Goal: Task Accomplishment & Management: Complete application form

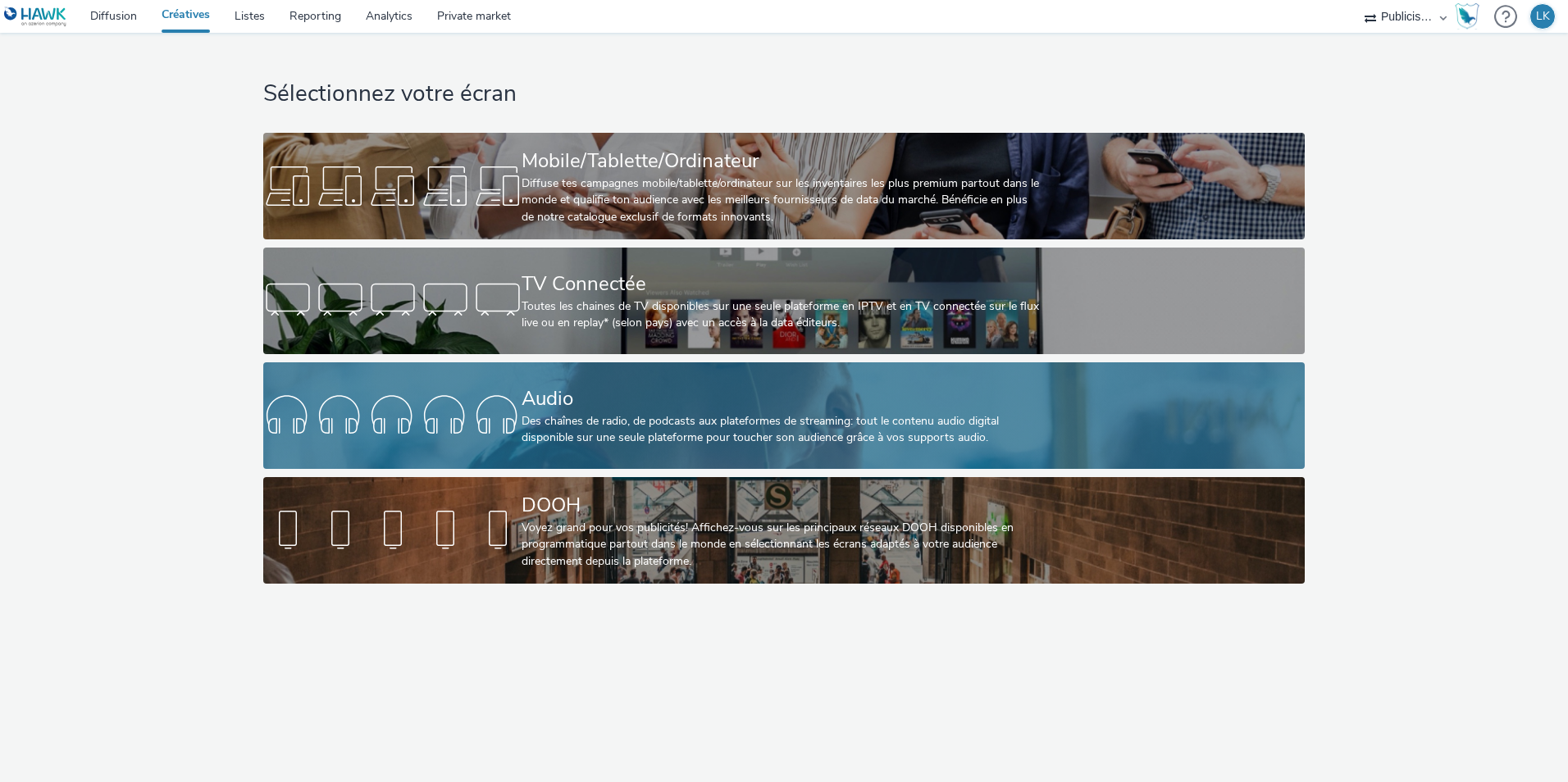
click at [408, 386] on link "Audio Des chaînes de radio, de podcasts aux plateformes de streaming: tout le c…" at bounding box center [784, 415] width 1042 height 106
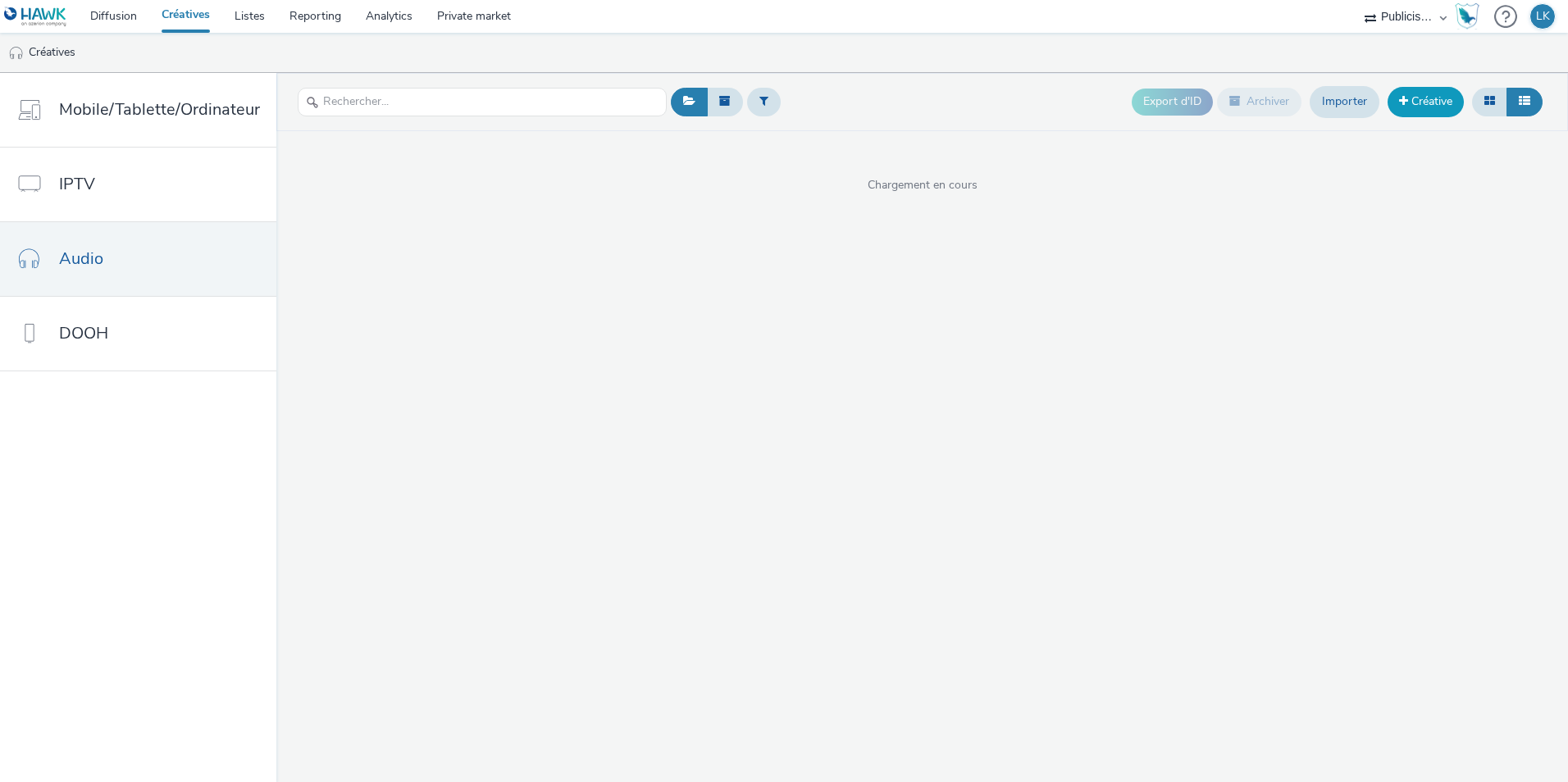
click at [1407, 112] on link "Créative" at bounding box center [1425, 101] width 76 height 29
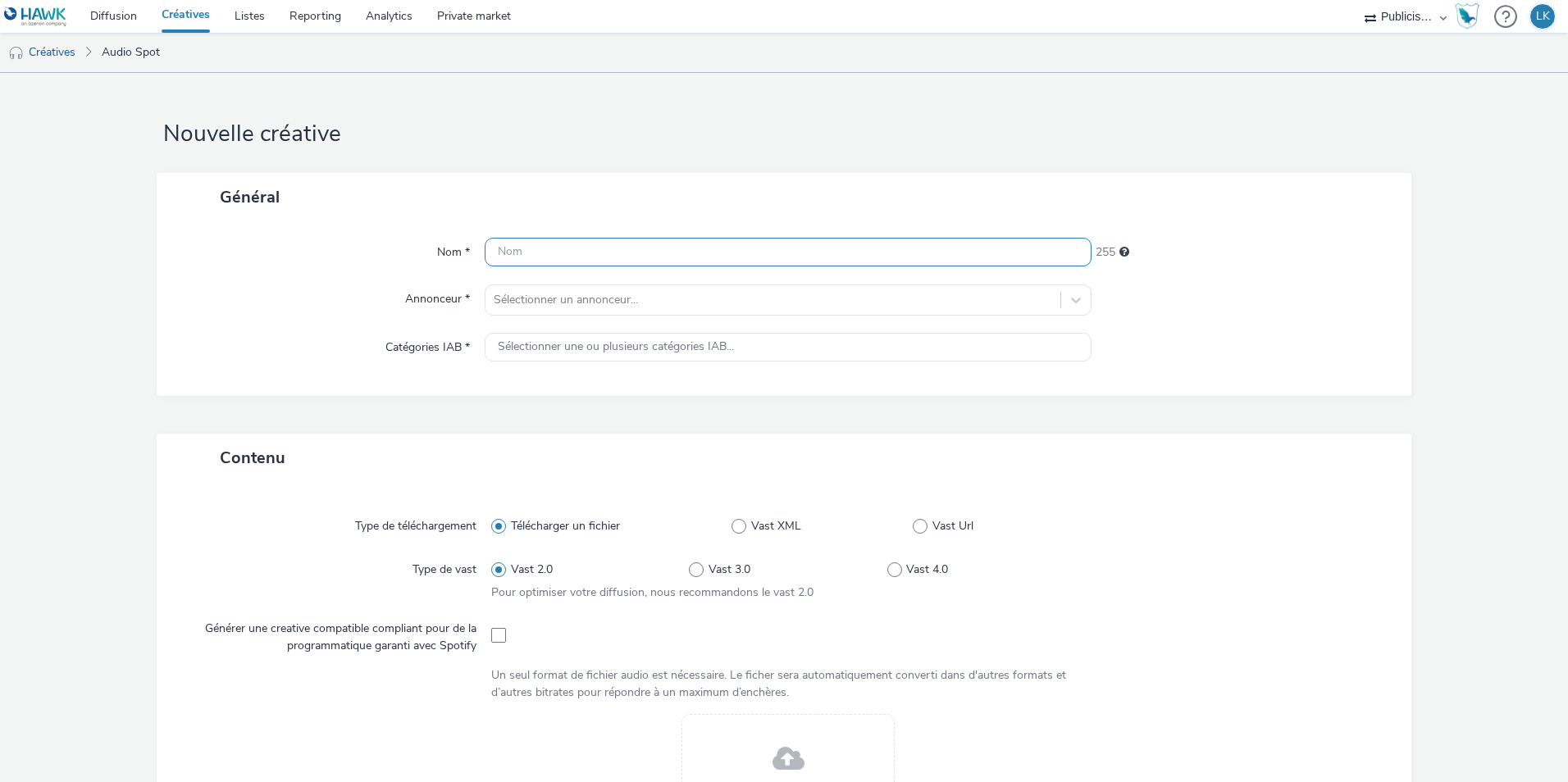
click at [671, 242] on input "text" at bounding box center [788, 252] width 607 height 29
type input "PUMA ATTACANTO"
click at [631, 294] on div at bounding box center [773, 300] width 559 height 20
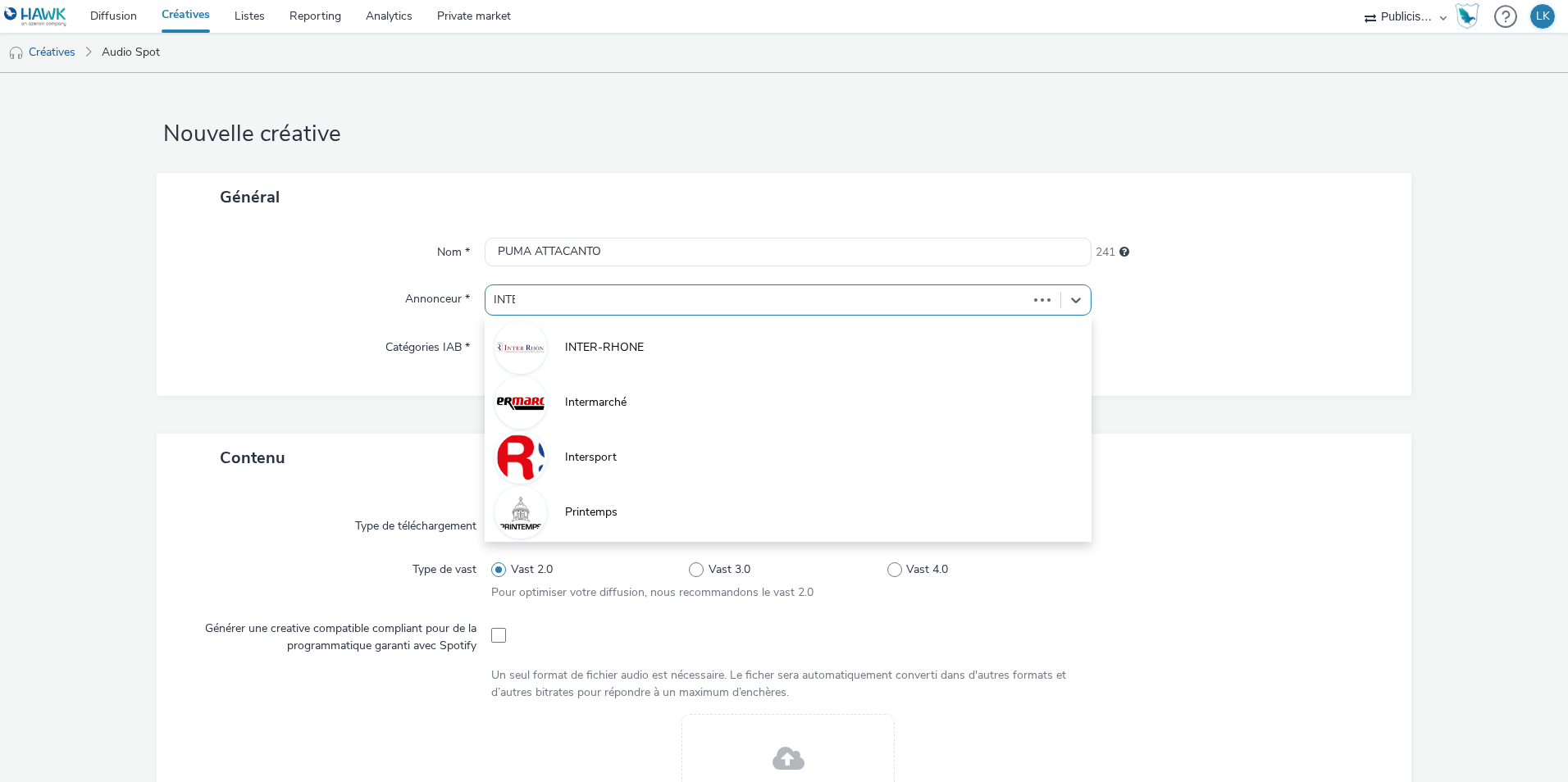
type input "INTER"
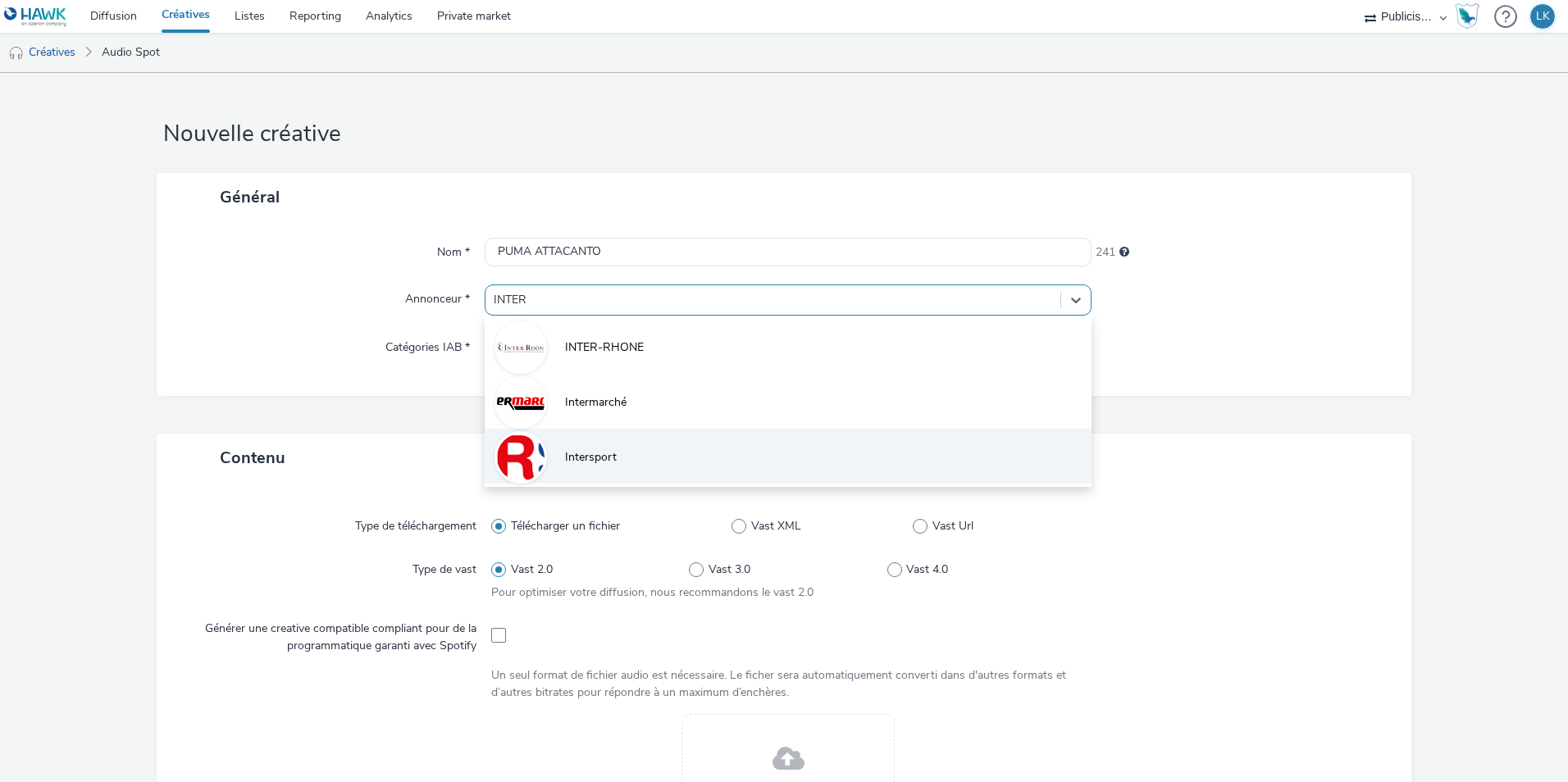
click at [690, 441] on li "Intersport" at bounding box center [788, 456] width 607 height 55
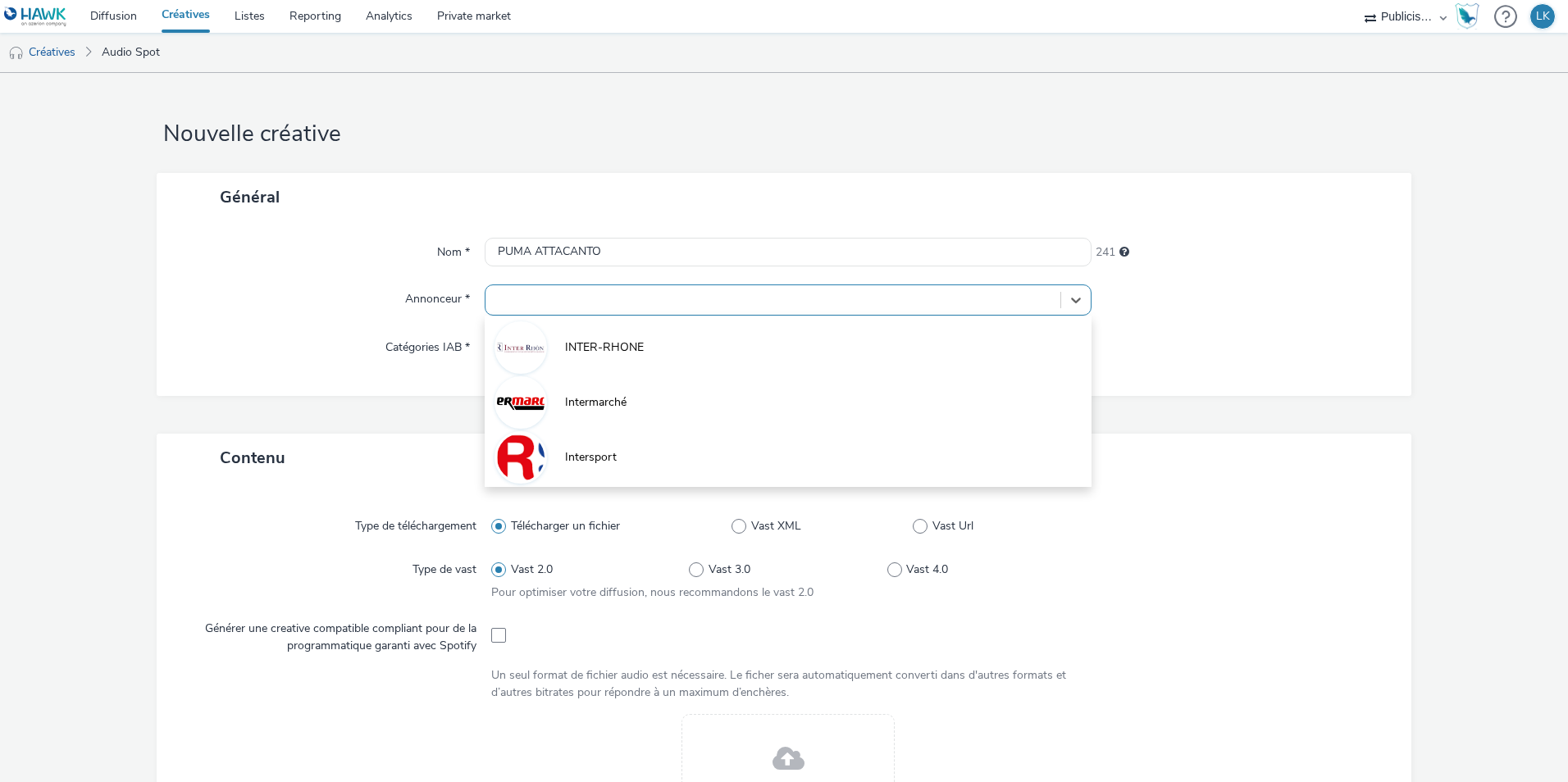
type input "[URL][DOMAIN_NAME]"
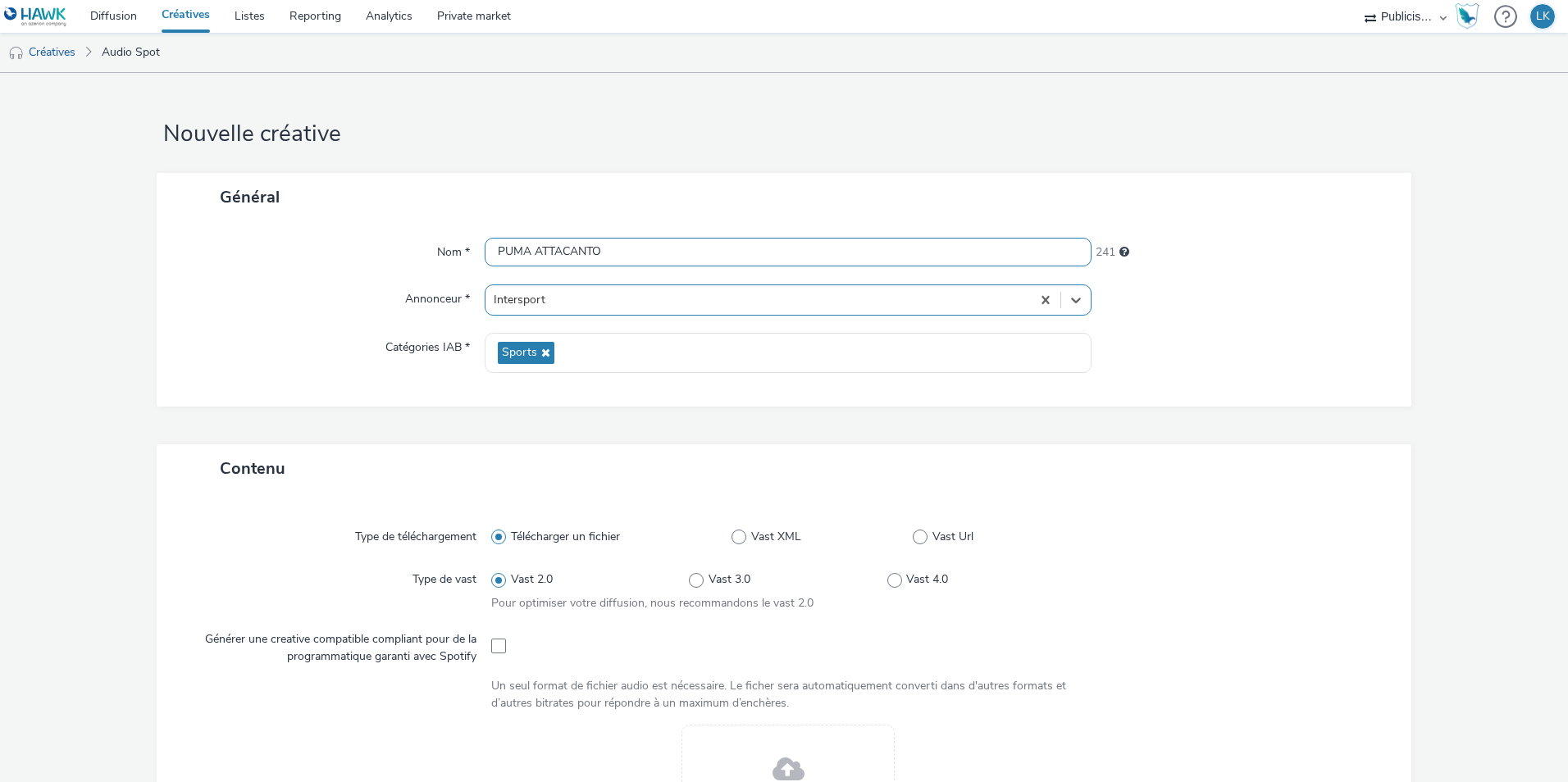
click at [655, 251] on input "PUMA ATTACANTO" at bounding box center [788, 252] width 607 height 29
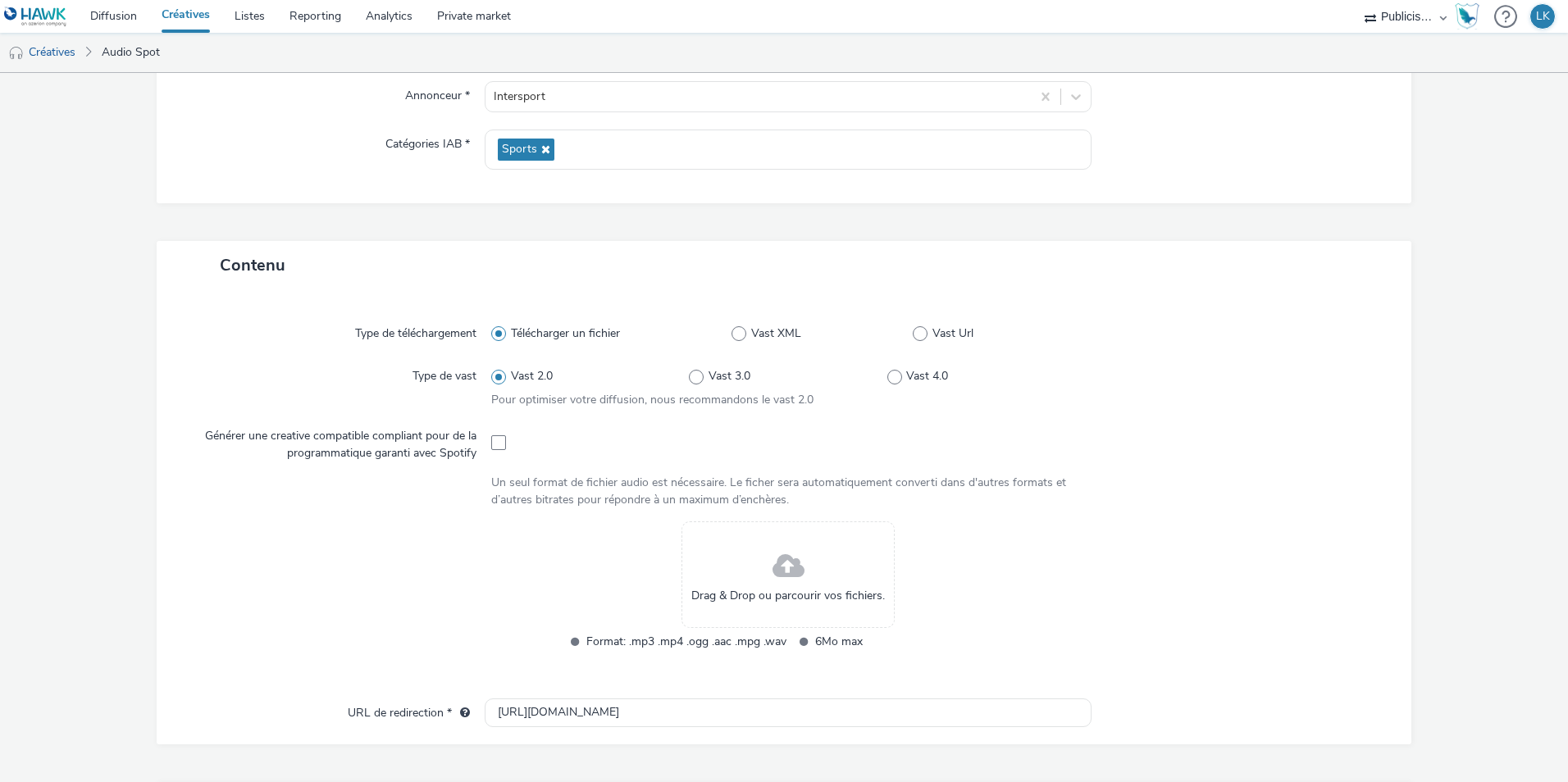
scroll to position [328, 0]
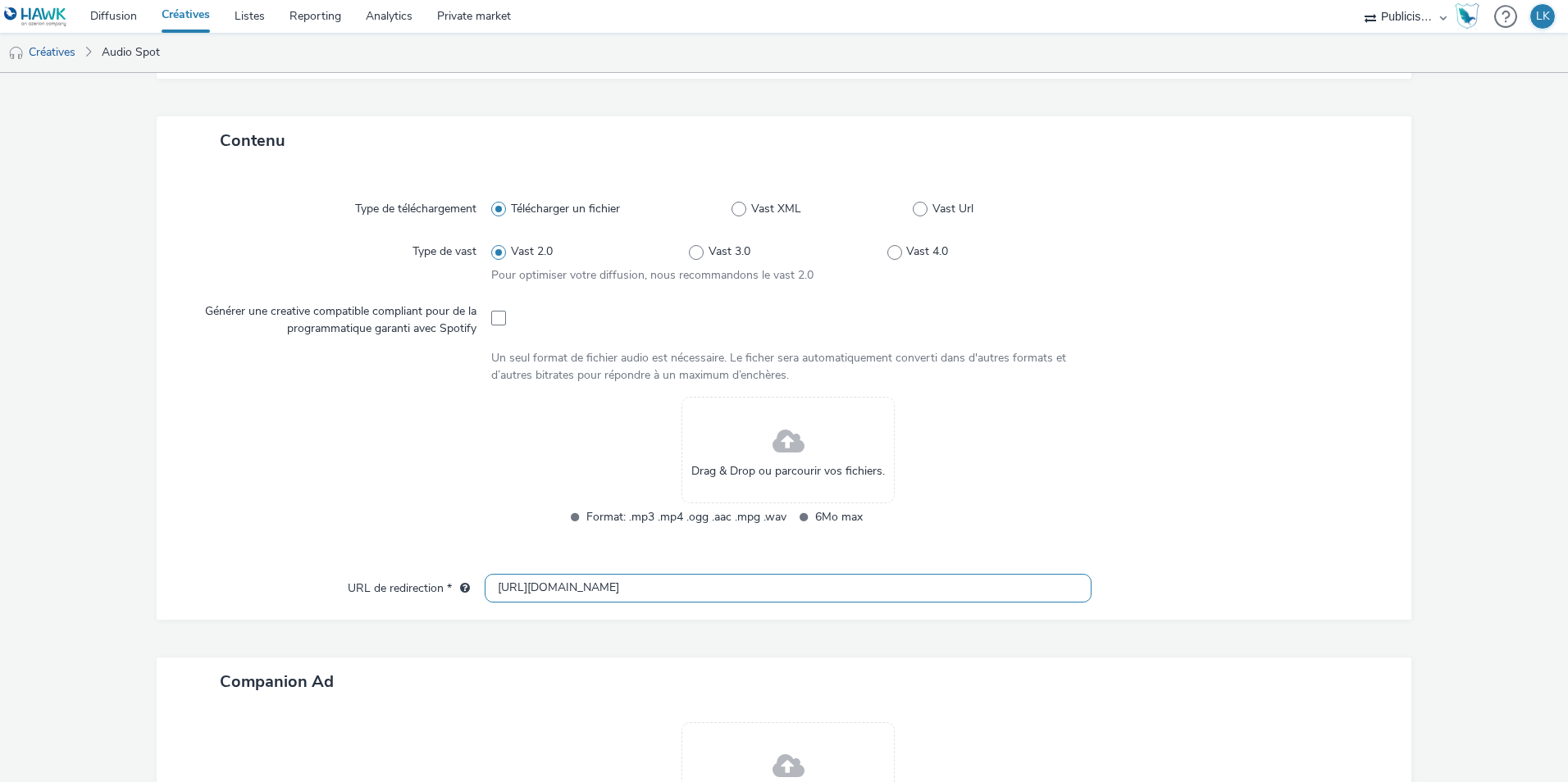
type input "PUMA ATTACANTO_S35"
click at [513, 587] on input "[URL][DOMAIN_NAME]" at bounding box center [788, 588] width 607 height 29
type input "[URL][DOMAIN_NAME]"
click at [712, 467] on span "Drag & Drop ou parcourir vos fichiers." at bounding box center [788, 471] width 194 height 16
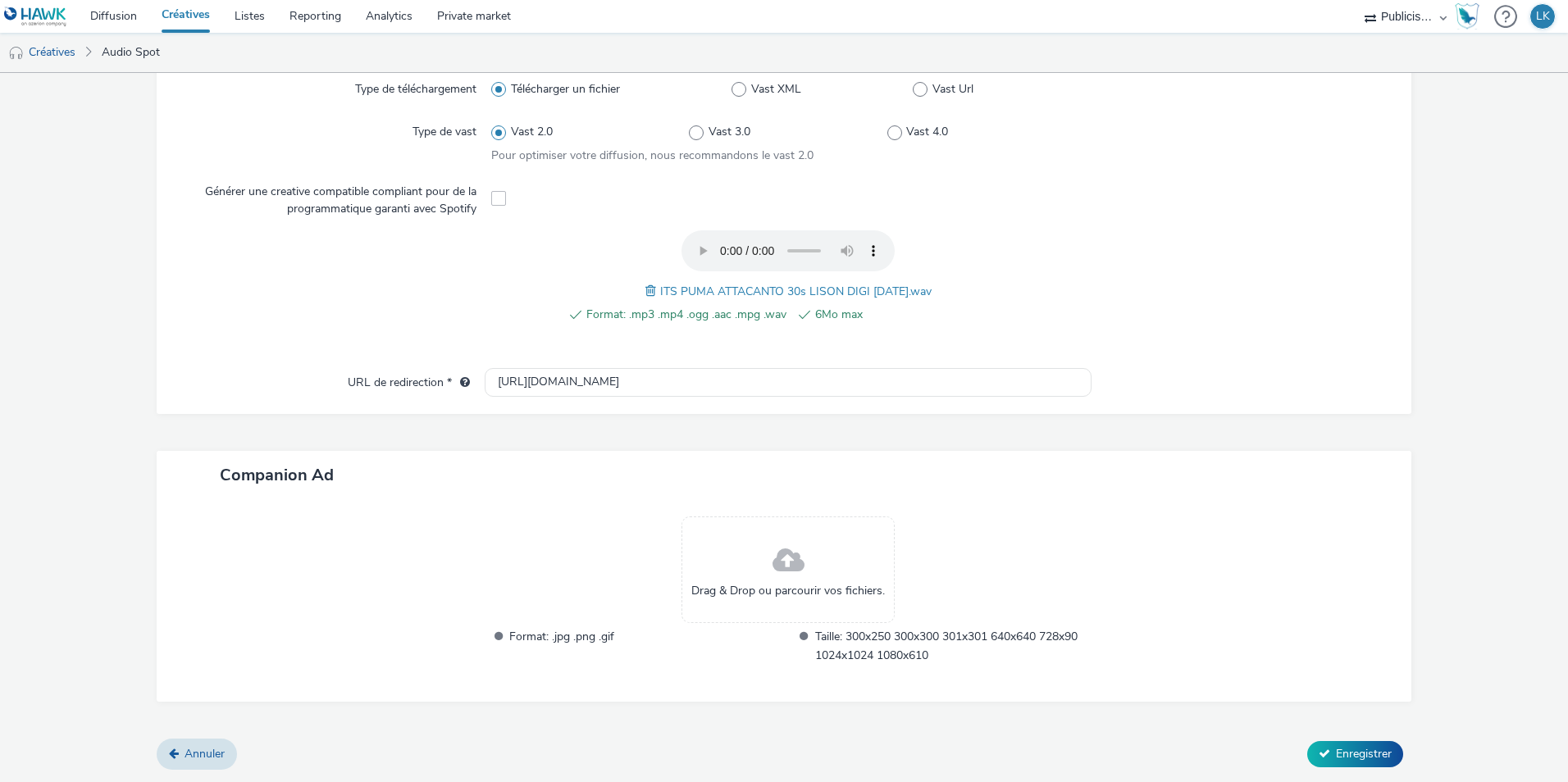
scroll to position [447, 0]
click at [1365, 747] on span "Enregistrer" at bounding box center [1364, 754] width 55 height 15
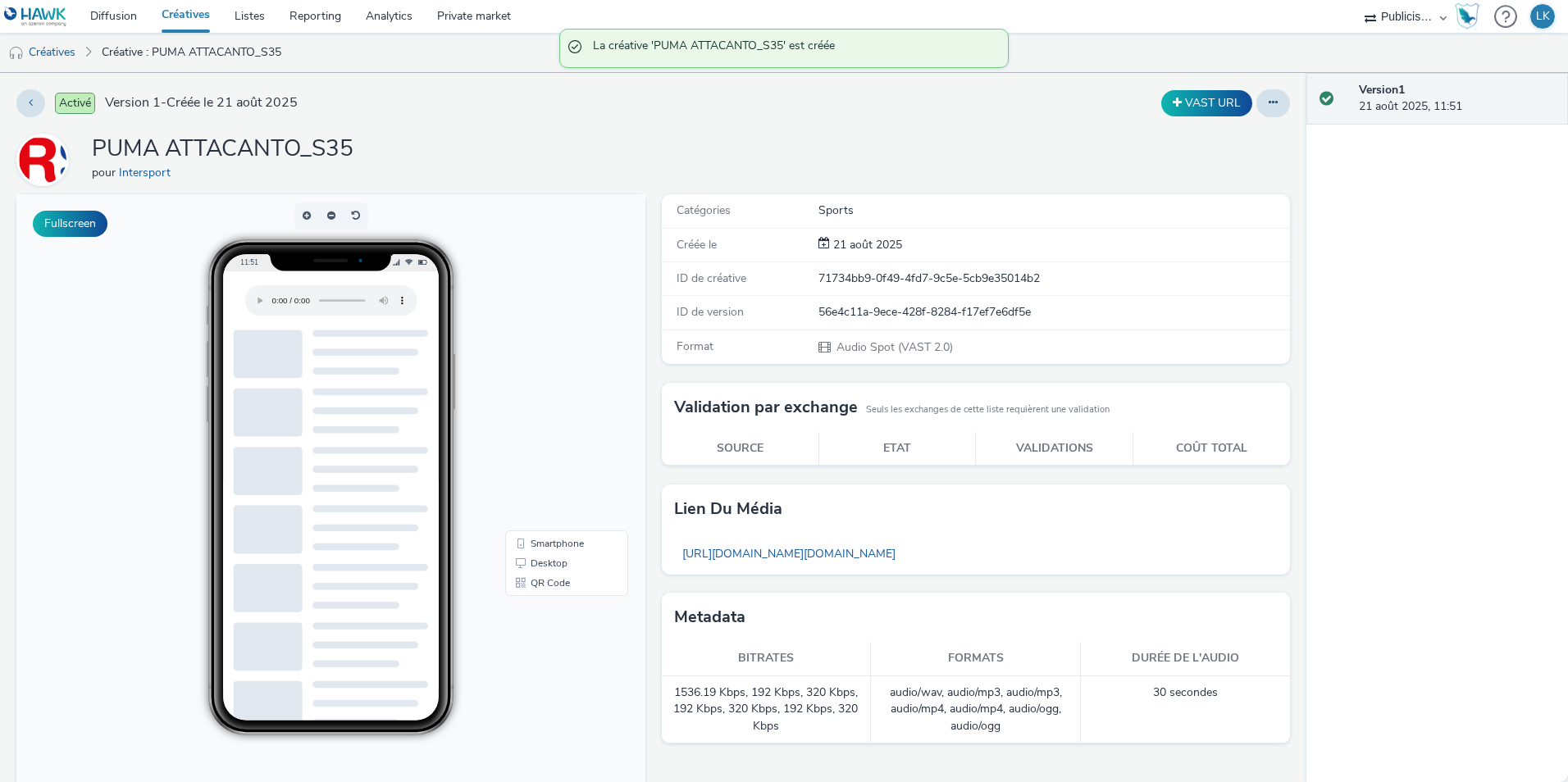
click at [161, 15] on link "Créatives" at bounding box center [186, 16] width 73 height 33
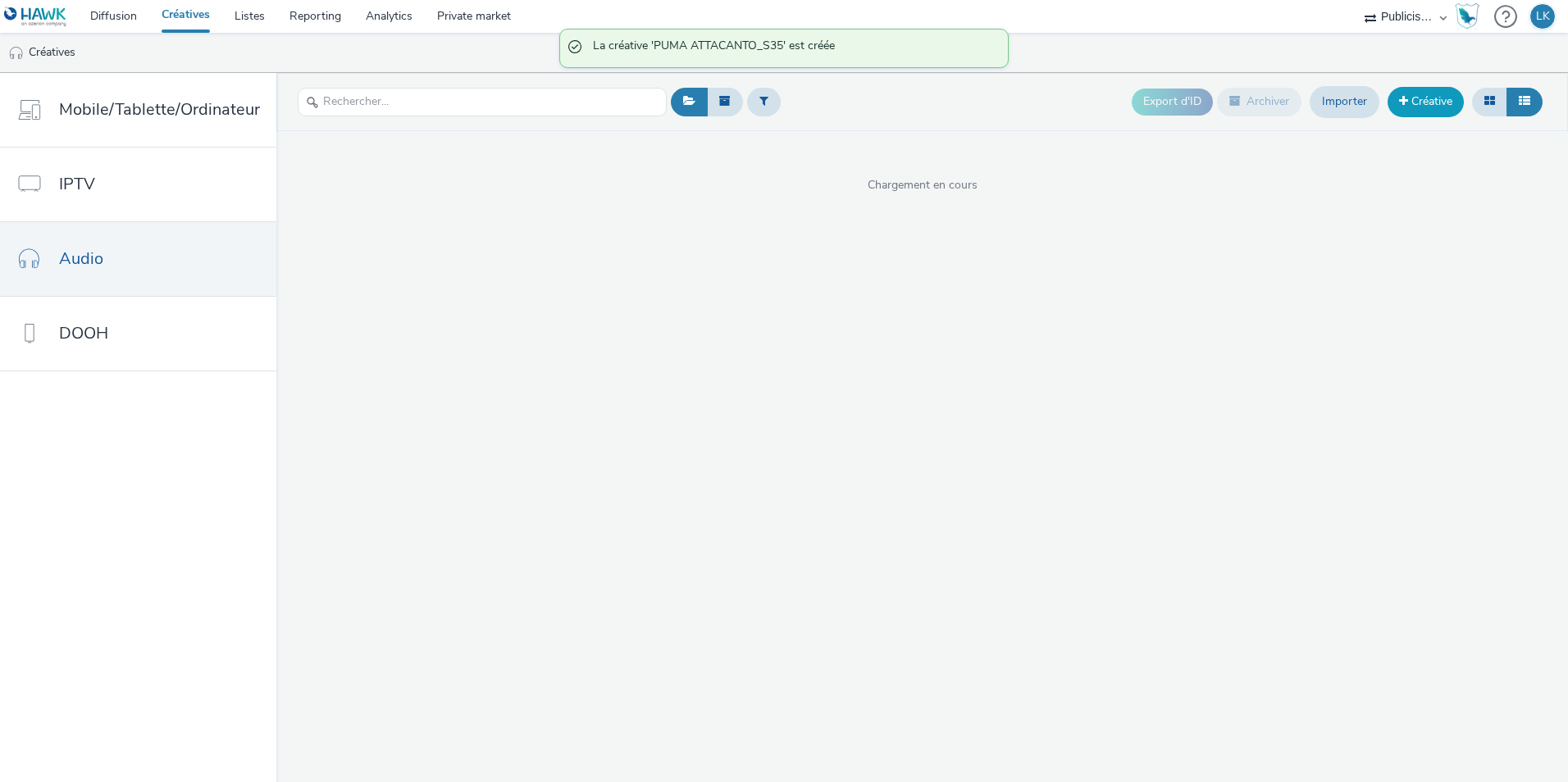
click at [1404, 99] on span at bounding box center [1404, 101] width 9 height 12
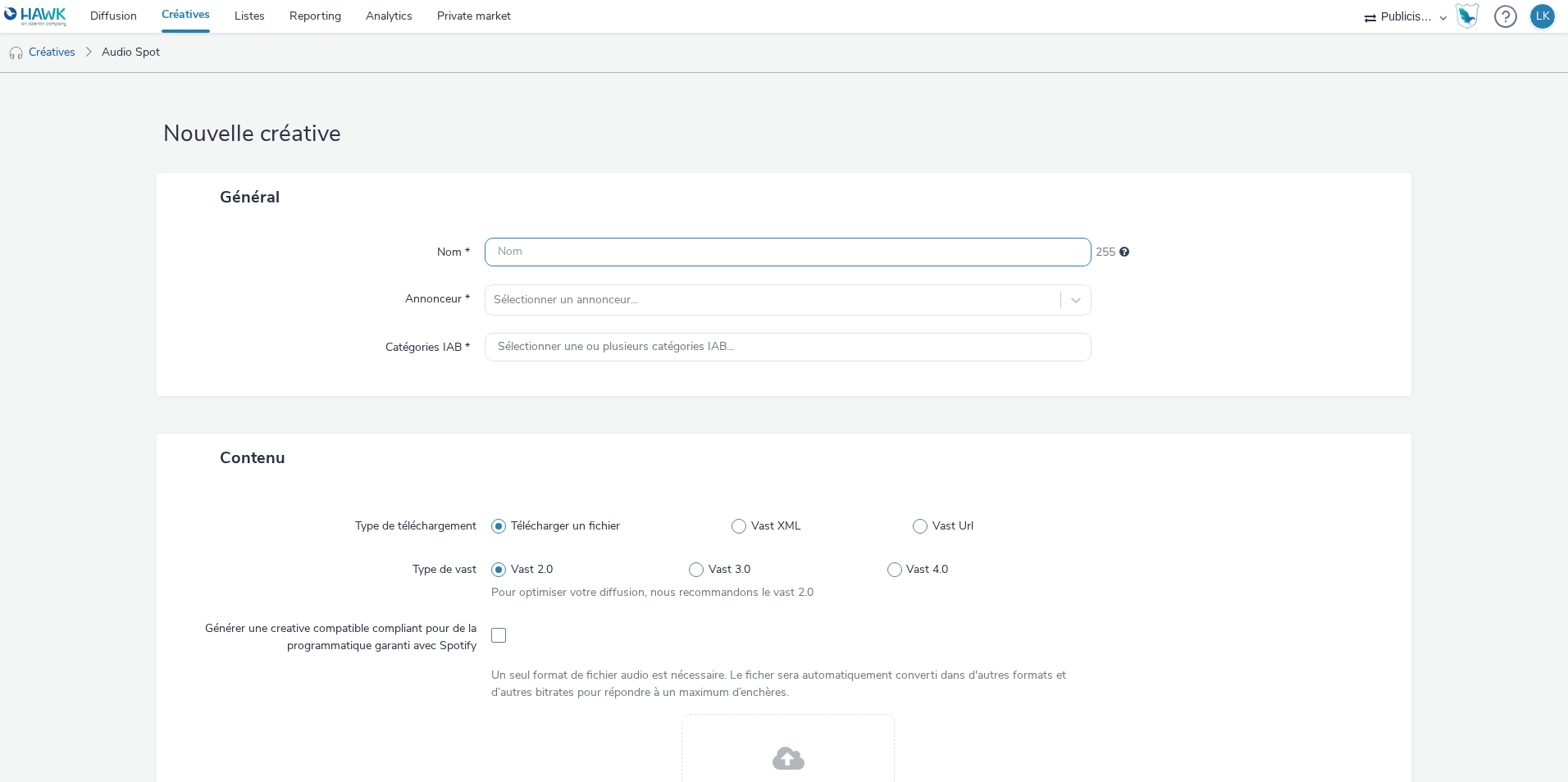
click at [601, 250] on input "text" at bounding box center [788, 252] width 607 height 29
type input "INTERSPORT_PUMA SPORT_S35"
click at [649, 295] on div at bounding box center [773, 300] width 559 height 20
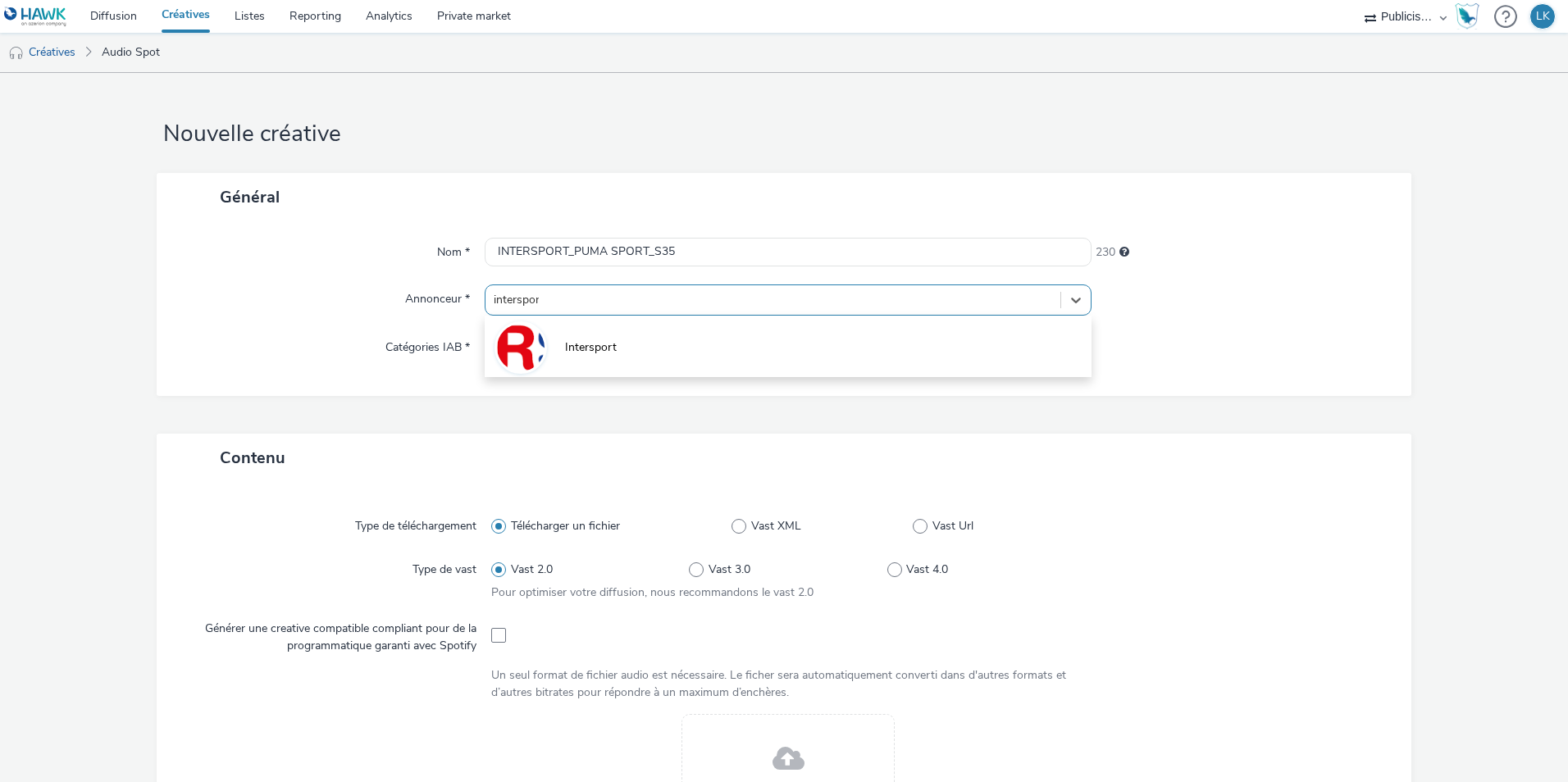
type input "intersport"
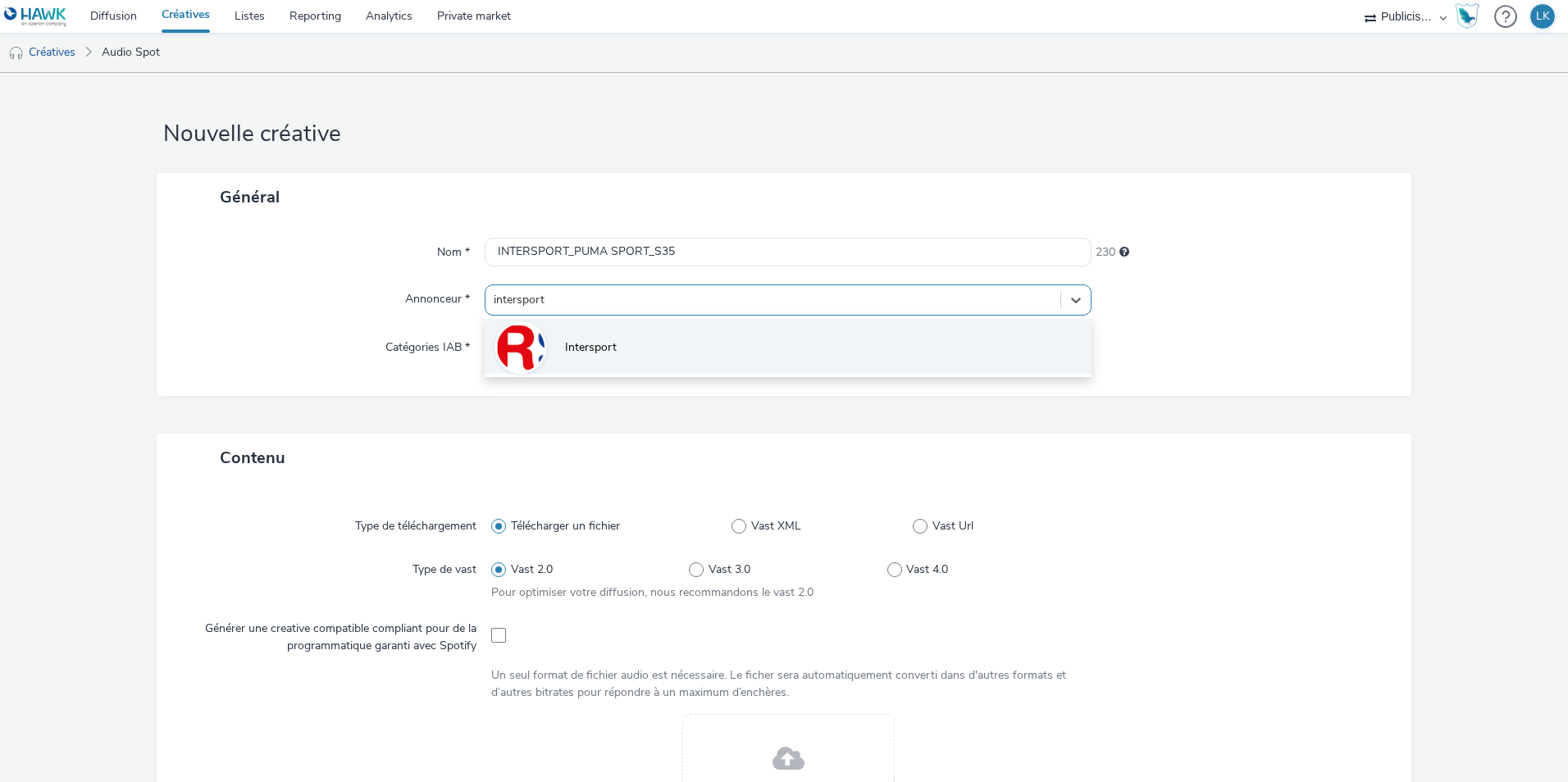
click at [647, 332] on li "Intersport" at bounding box center [788, 346] width 607 height 55
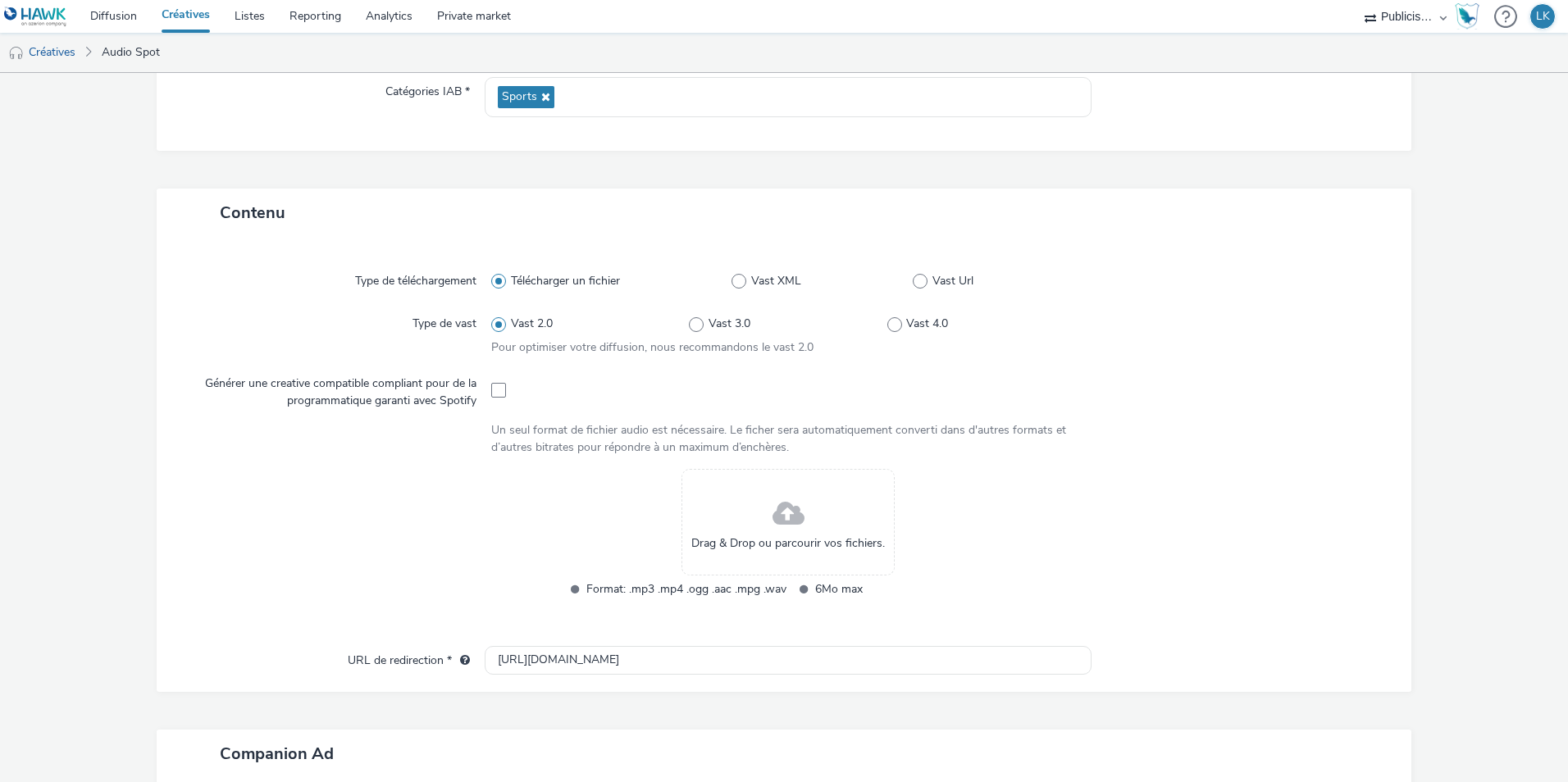
scroll to position [533, 0]
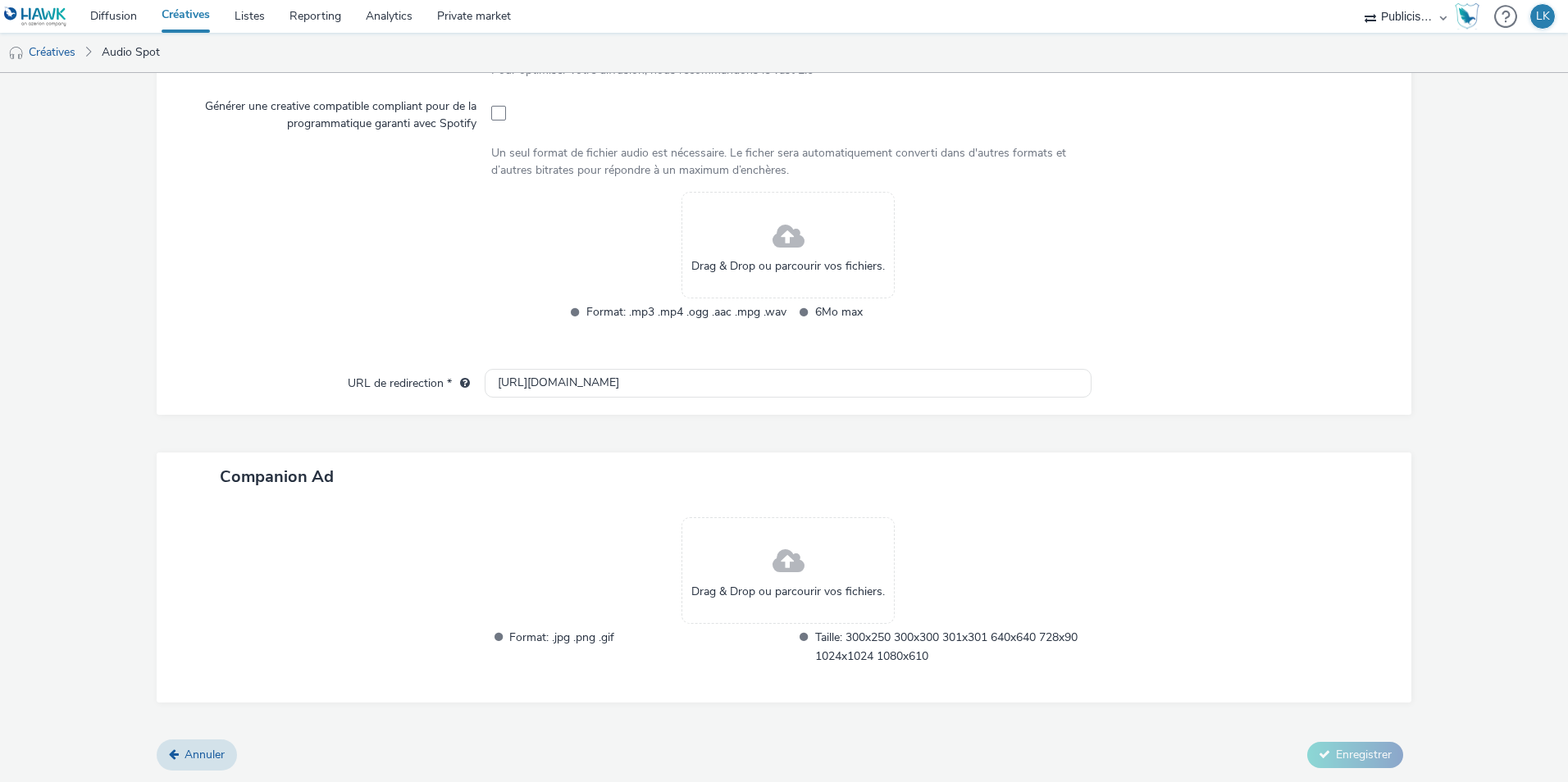
click at [771, 276] on div "Drag & Drop ou parcourir vos fichiers." at bounding box center [788, 245] width 213 height 106
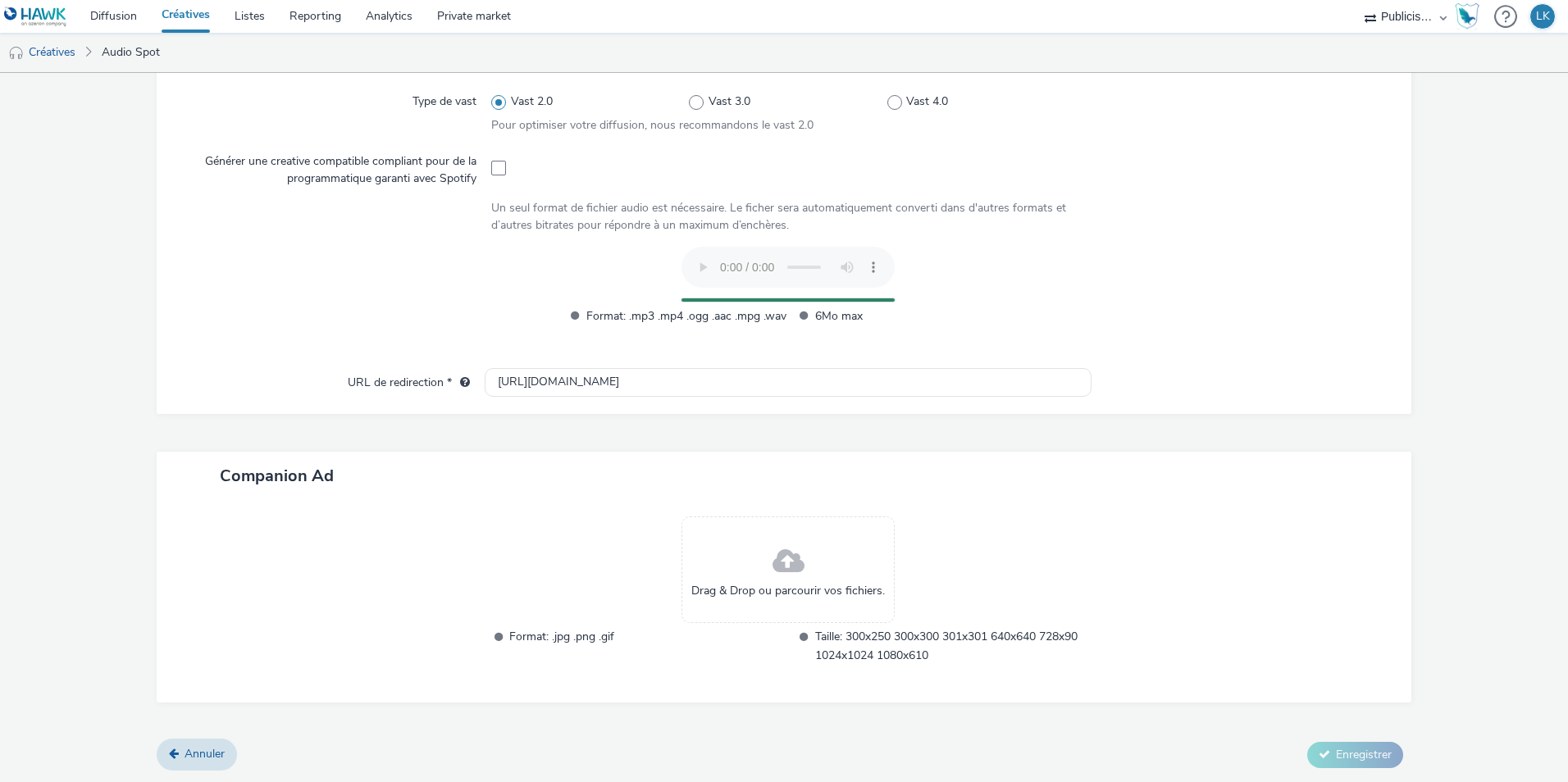
scroll to position [447, 0]
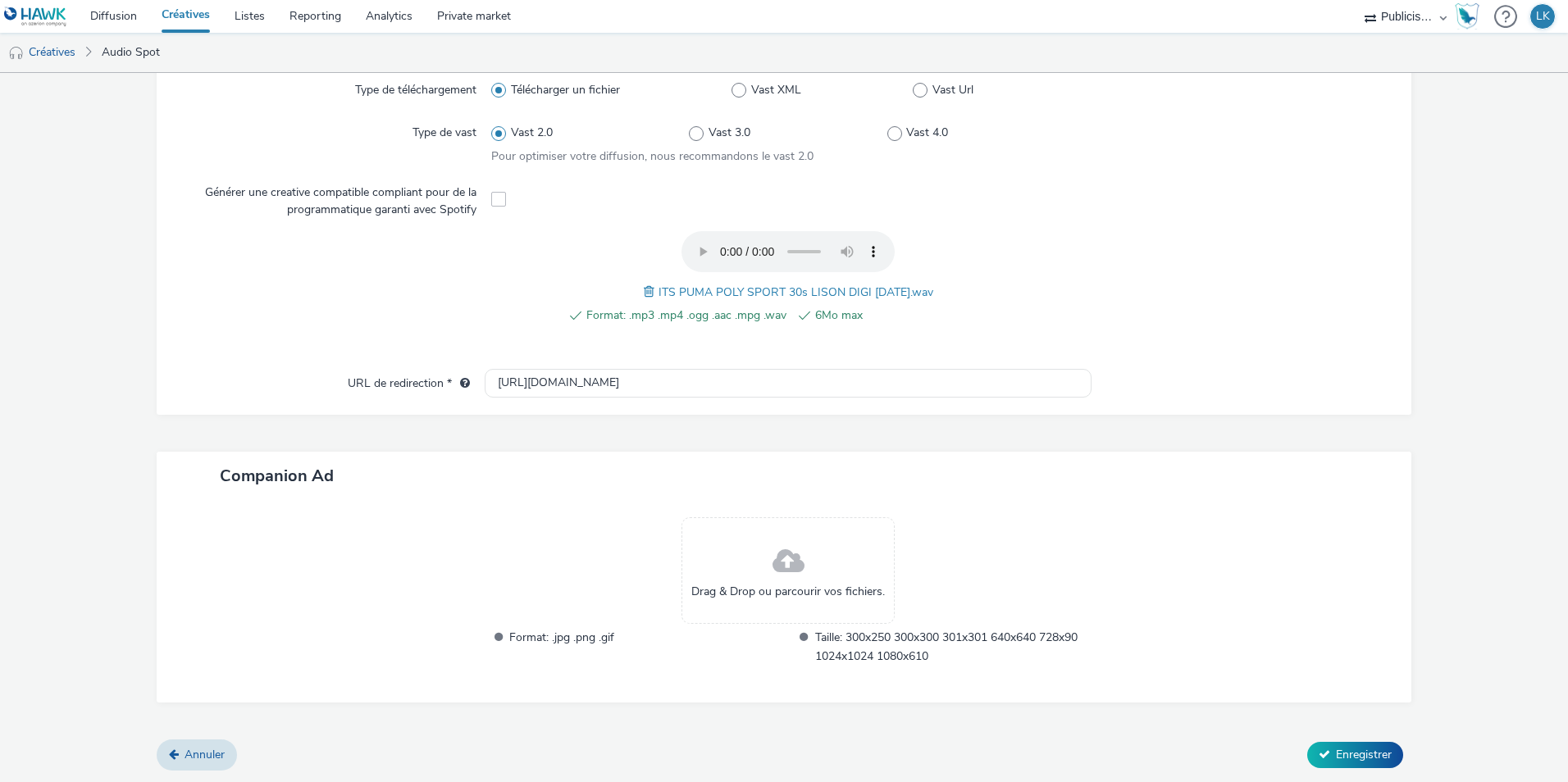
click at [644, 291] on span at bounding box center [651, 292] width 15 height 18
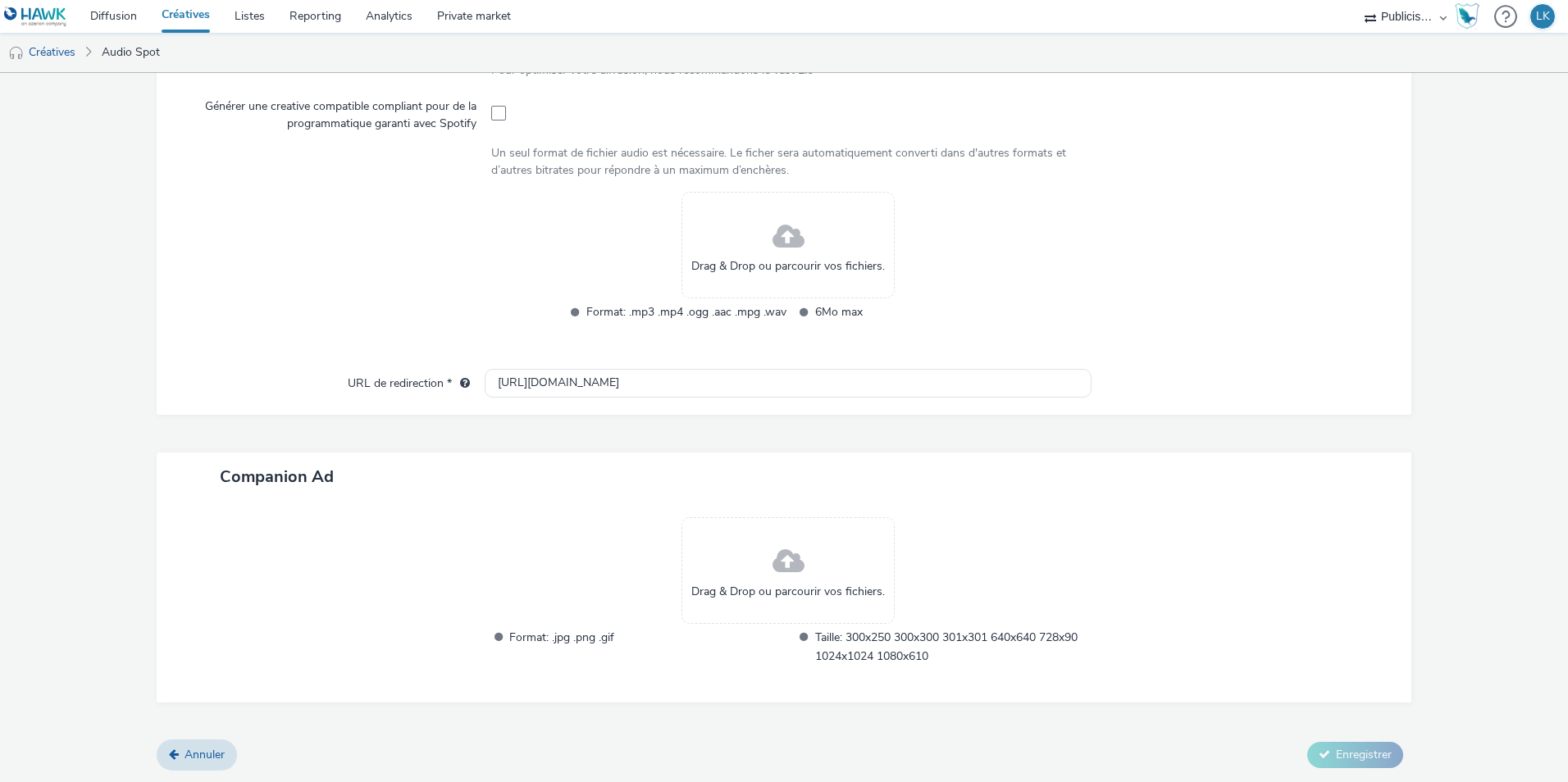
click at [745, 222] on div "Drag & Drop ou parcourir vos fichiers." at bounding box center [788, 245] width 213 height 106
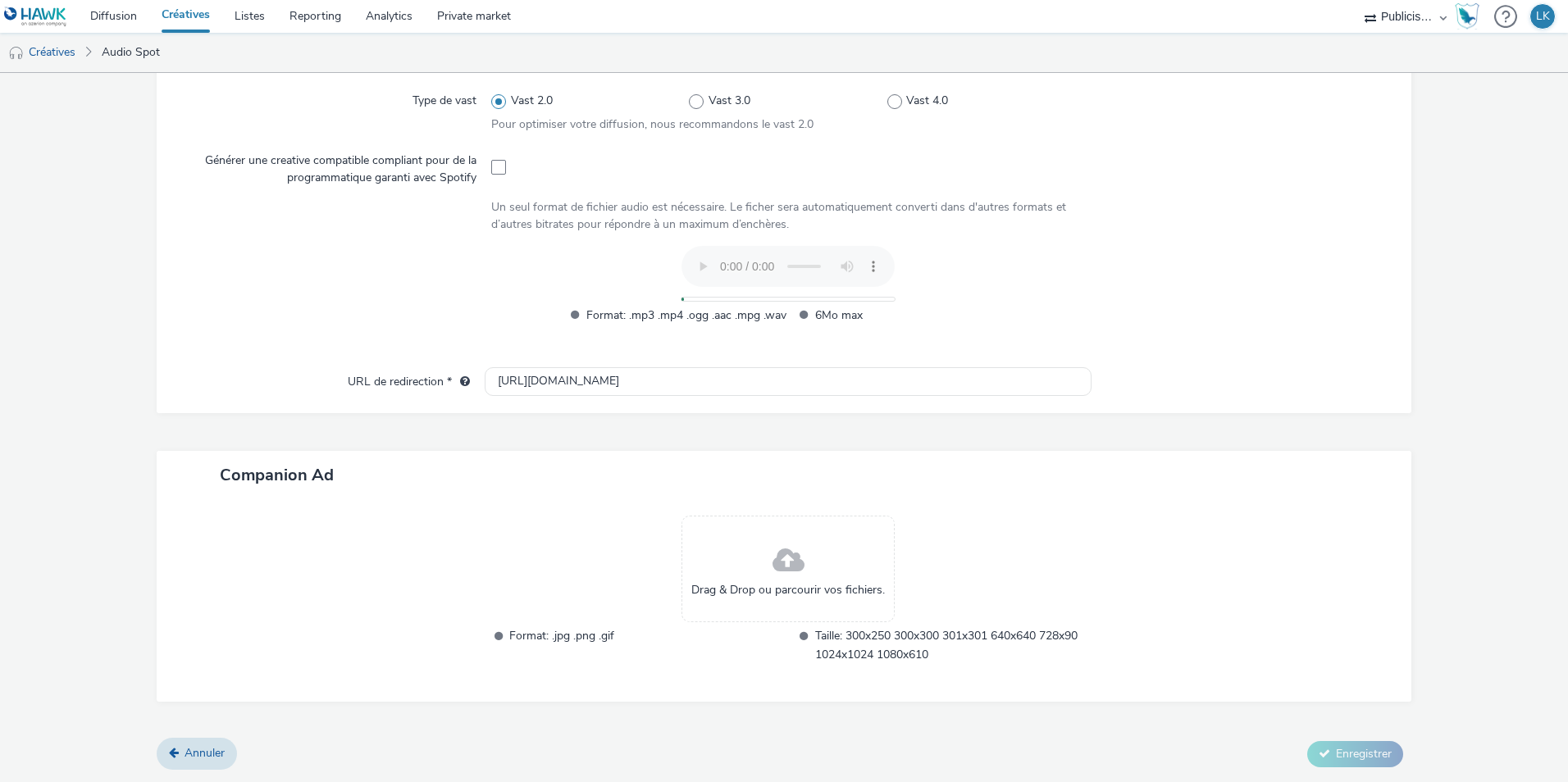
scroll to position [478, 0]
click at [510, 376] on input "[URL][DOMAIN_NAME]" at bounding box center [788, 382] width 607 height 29
click at [512, 378] on input "[URL][DOMAIN_NAME]" at bounding box center [788, 382] width 607 height 29
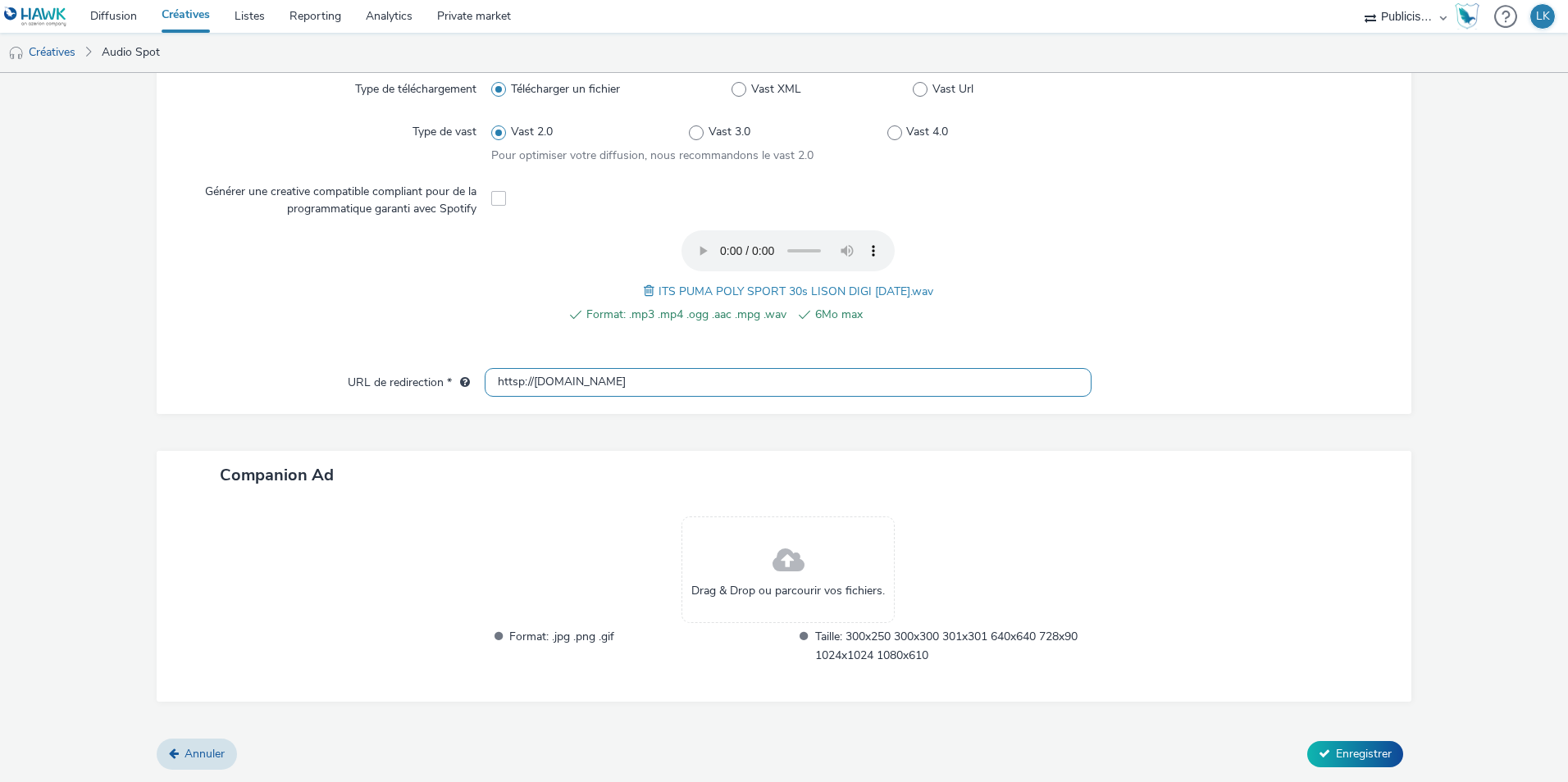
scroll to position [447, 0]
type input "[URL][DOMAIN_NAME]"
click at [1347, 747] on span "Enregistrer" at bounding box center [1364, 754] width 55 height 15
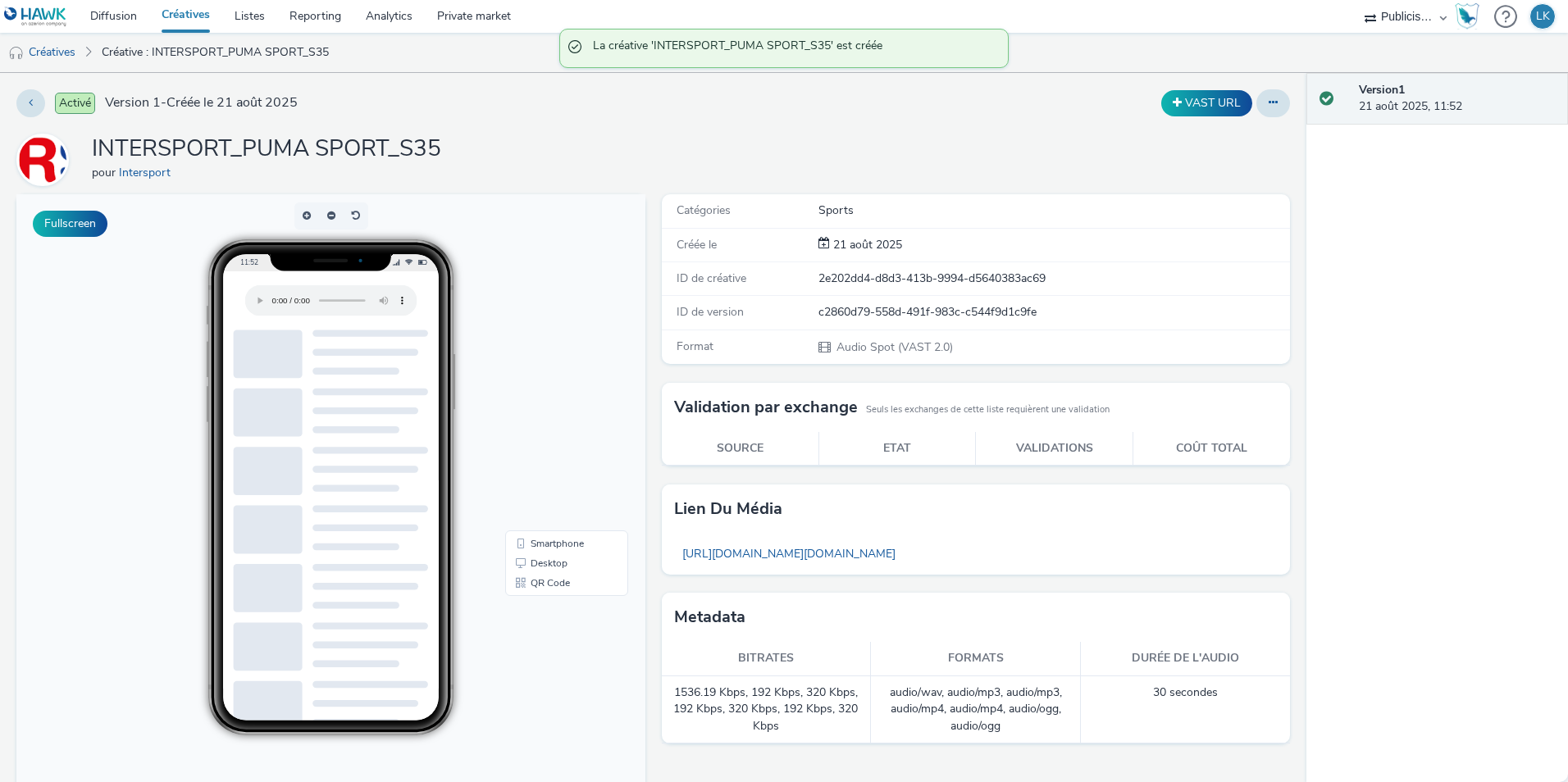
click at [179, 5] on link "Créatives" at bounding box center [186, 16] width 73 height 33
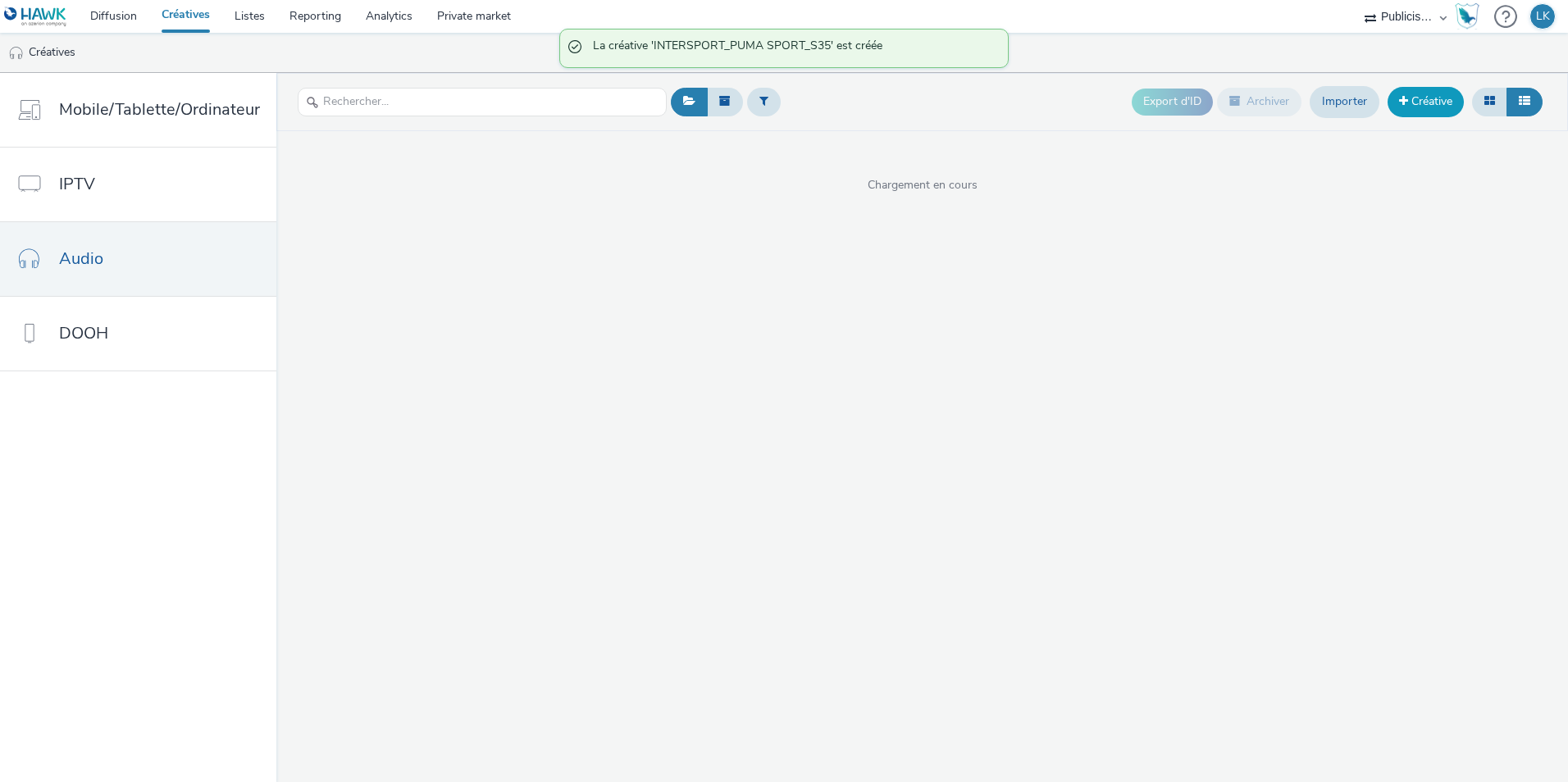
click at [1415, 109] on link "Créative" at bounding box center [1425, 101] width 76 height 29
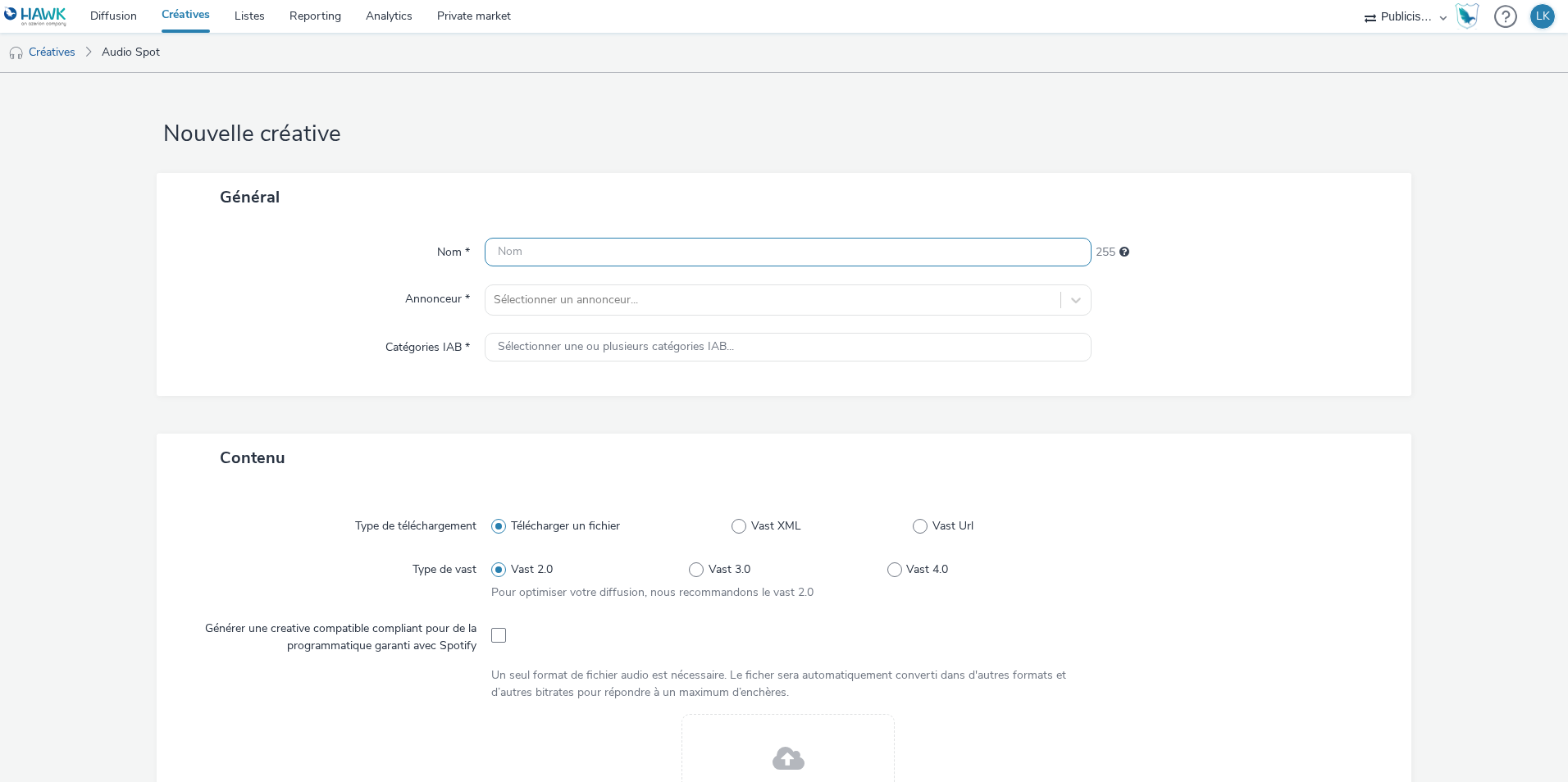
click at [623, 254] on input "text" at bounding box center [788, 252] width 607 height 29
type input "INTERSPORT_ADIDAS SWITCH_S35"
click at [517, 292] on div at bounding box center [773, 300] width 559 height 20
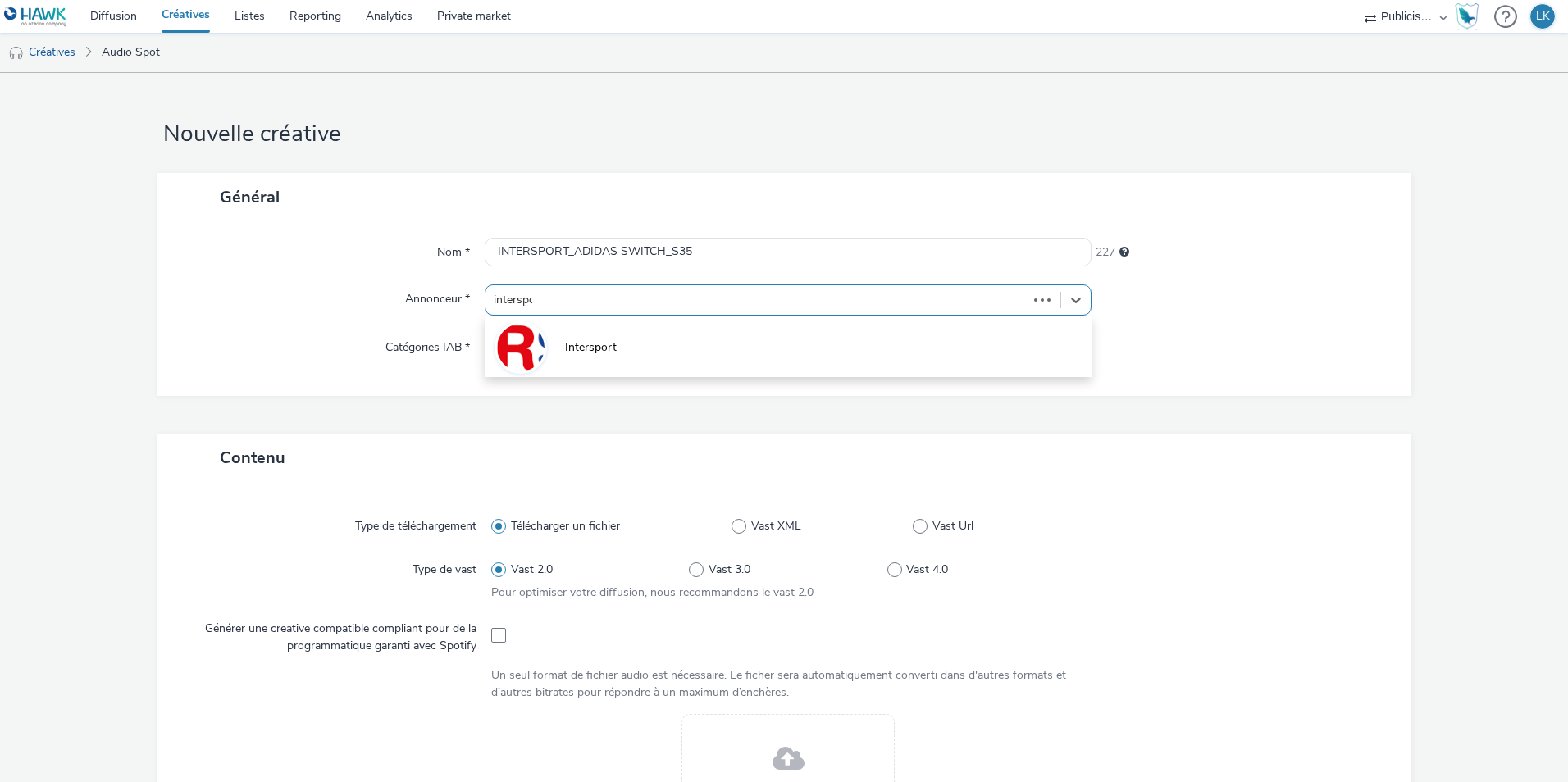
type input "intersport"
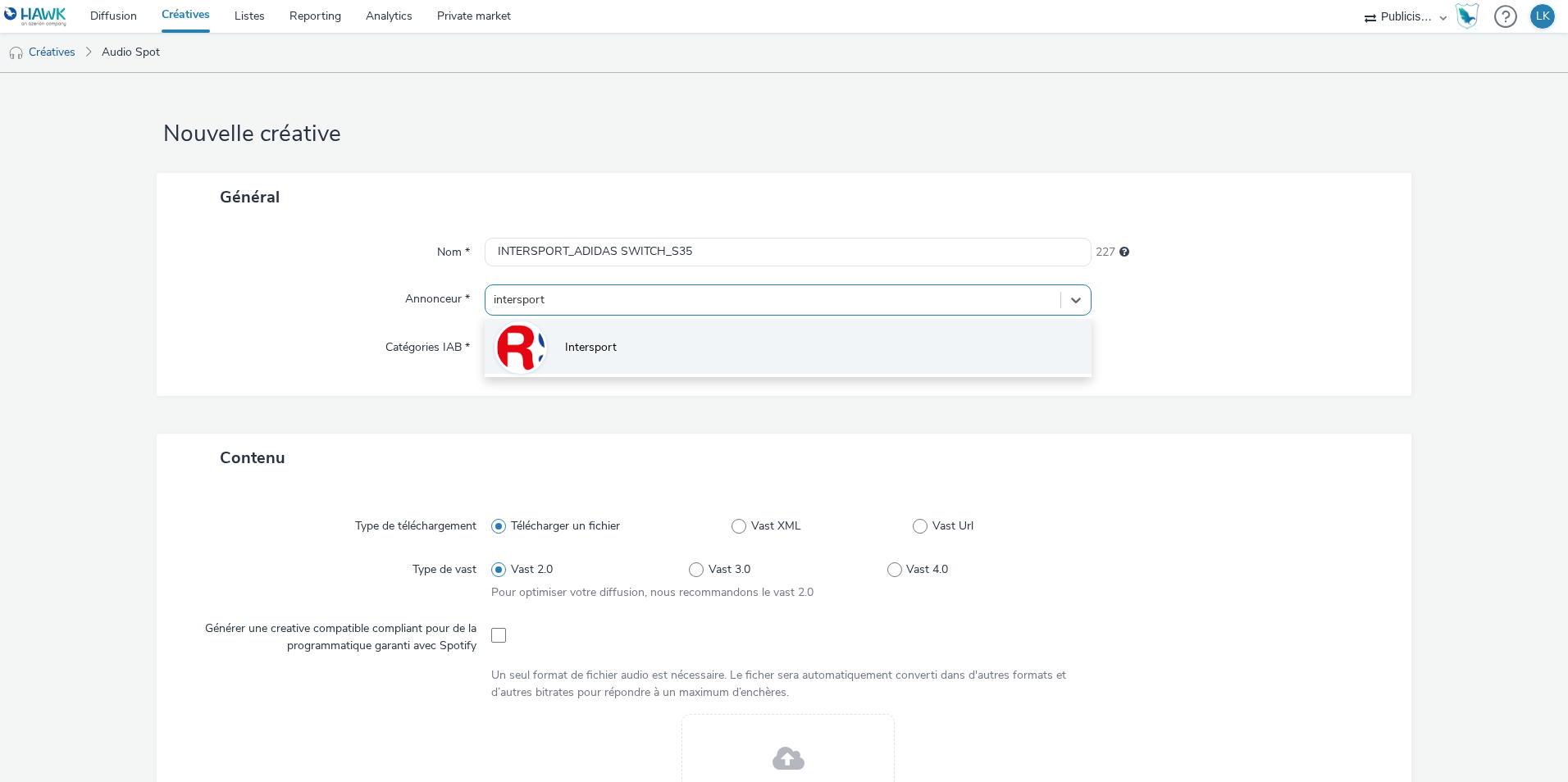
click at [623, 353] on li "Intersport" at bounding box center [788, 346] width 607 height 55
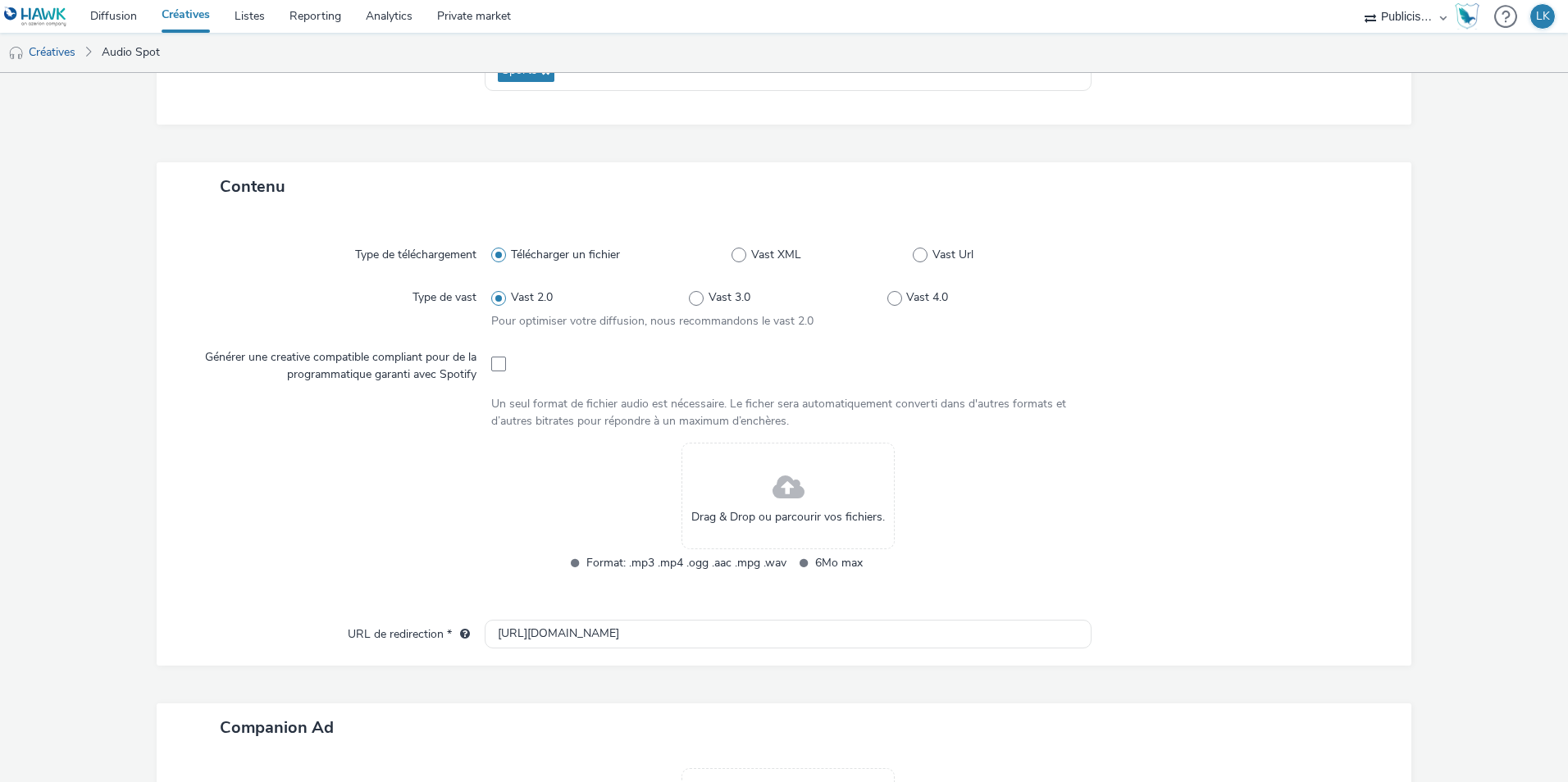
scroll to position [533, 0]
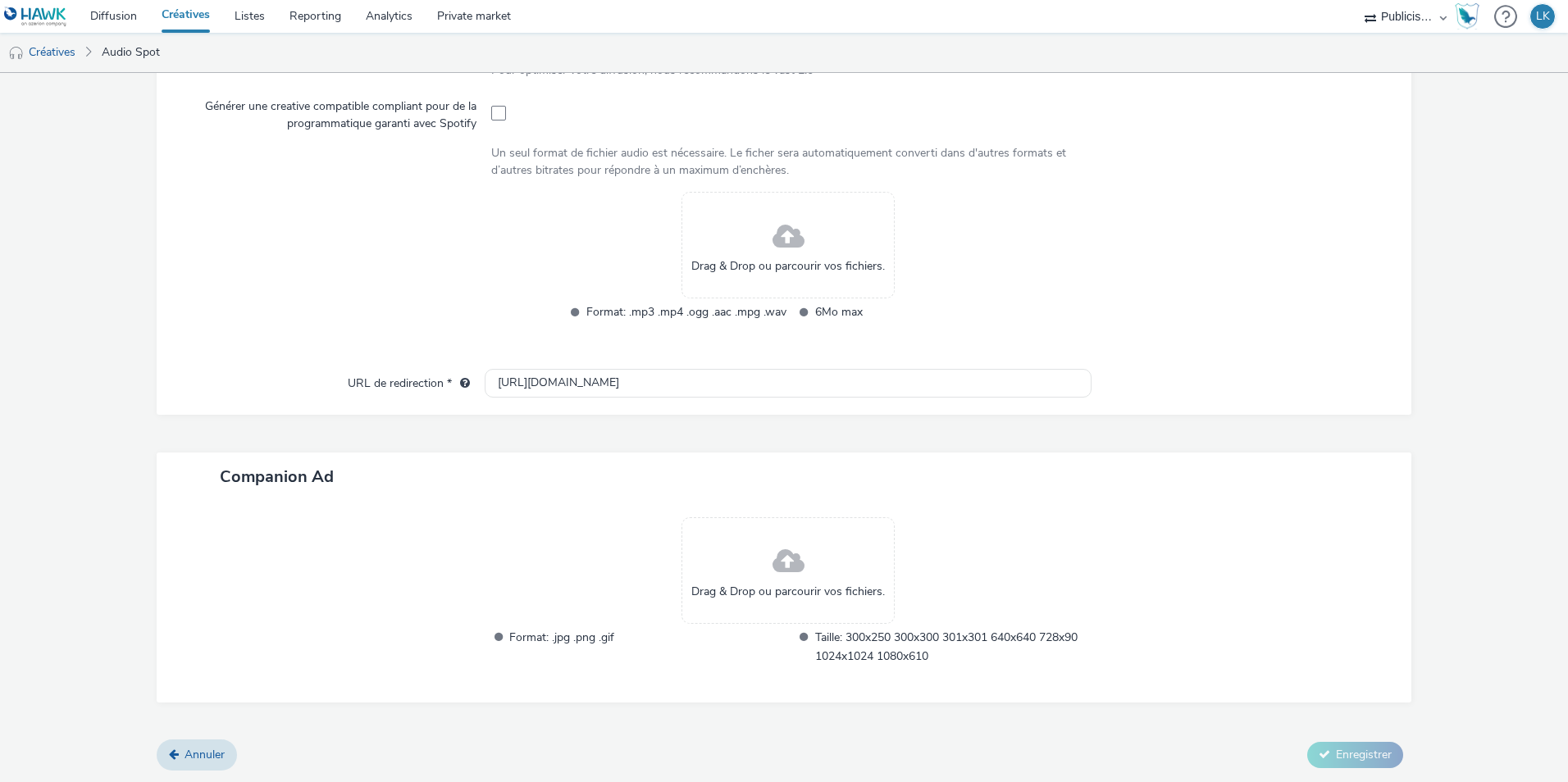
click at [772, 234] on span at bounding box center [788, 237] width 32 height 44
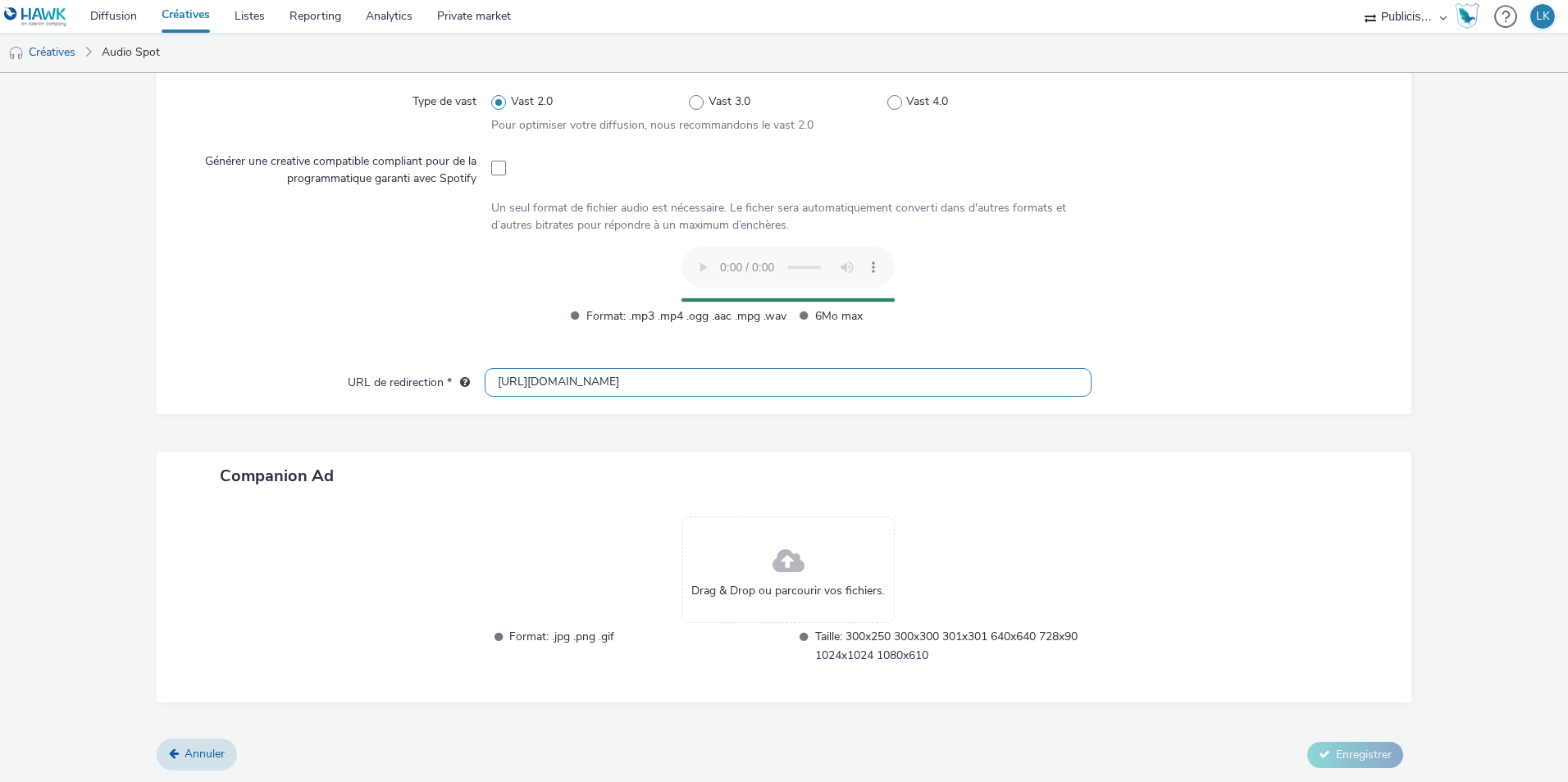
drag, startPoint x: 516, startPoint y: 377, endPoint x: 590, endPoint y: 362, distance: 75.5
click at [515, 379] on input "[URL][DOMAIN_NAME]" at bounding box center [788, 382] width 607 height 29
type input "[URL][DOMAIN_NAME]"
click at [1033, 415] on div "Contenu Type de téléchargement Télécharger un fichier Vast XML Vast Url Type de…" at bounding box center [784, 353] width 1255 height 774
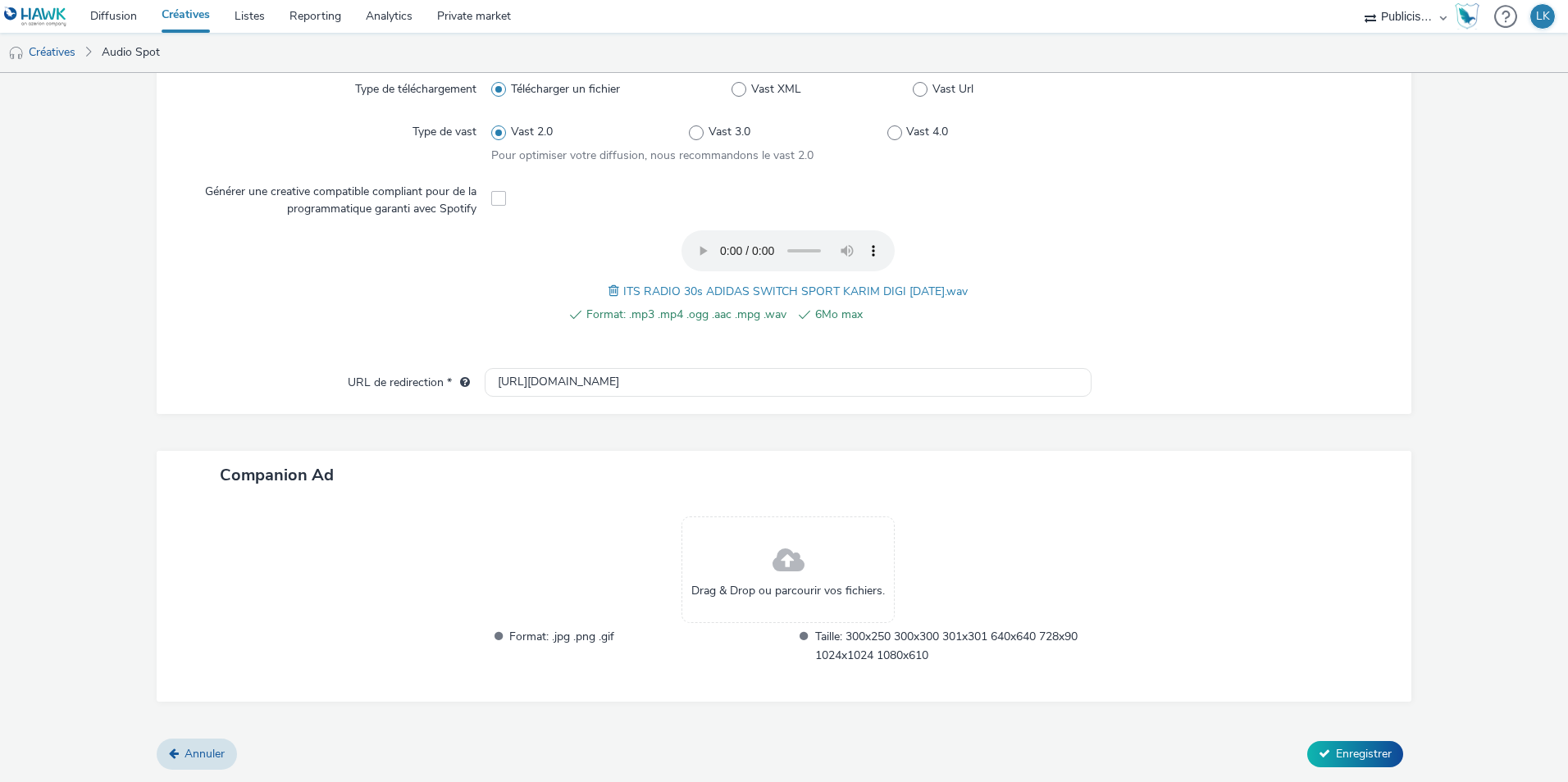
scroll to position [447, 0]
click at [1336, 764] on button "Enregistrer" at bounding box center [1355, 754] width 96 height 26
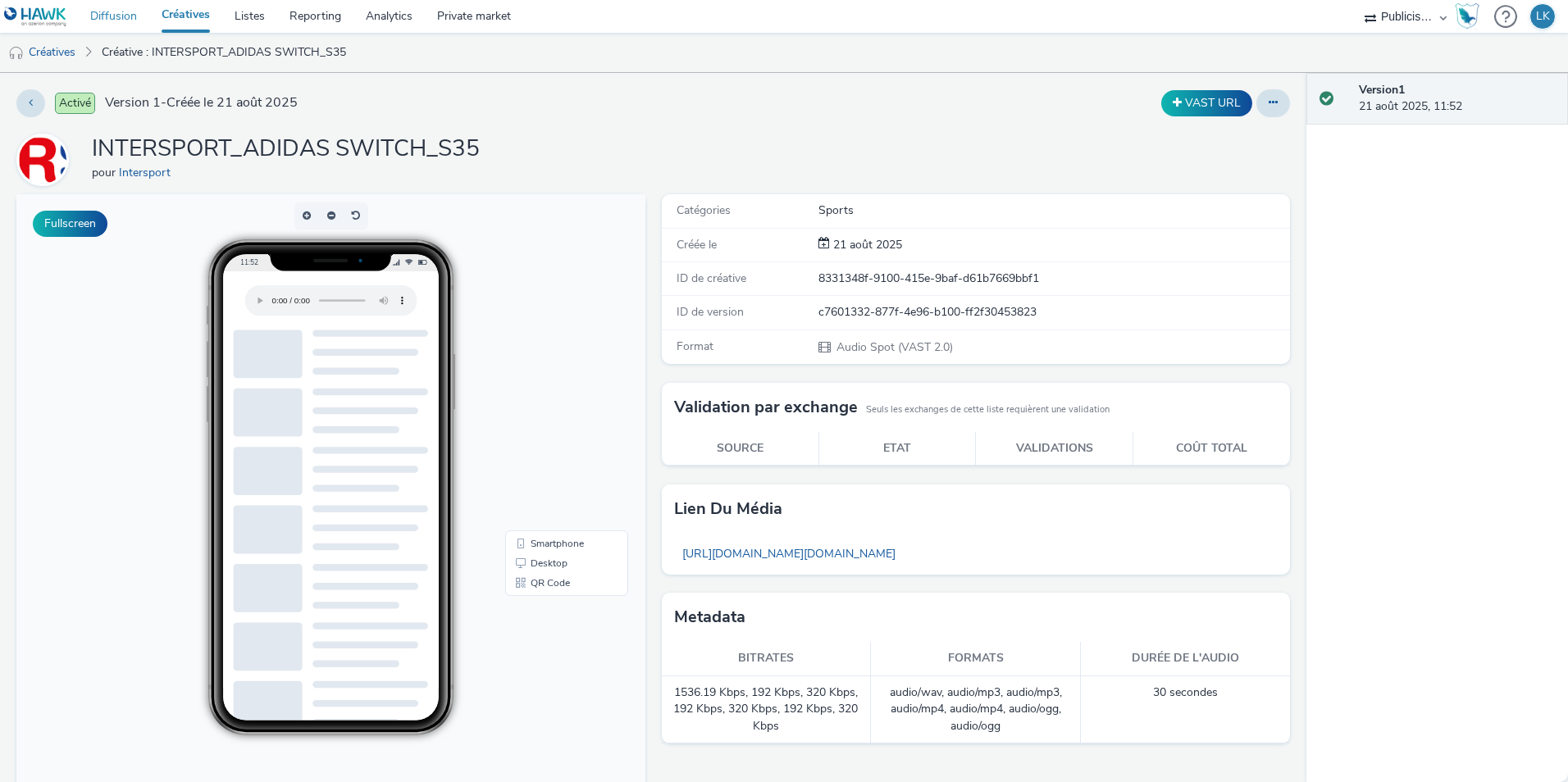
click at [135, 16] on link "Diffusion" at bounding box center [113, 16] width 71 height 33
